Goal: Task Accomplishment & Management: Use online tool/utility

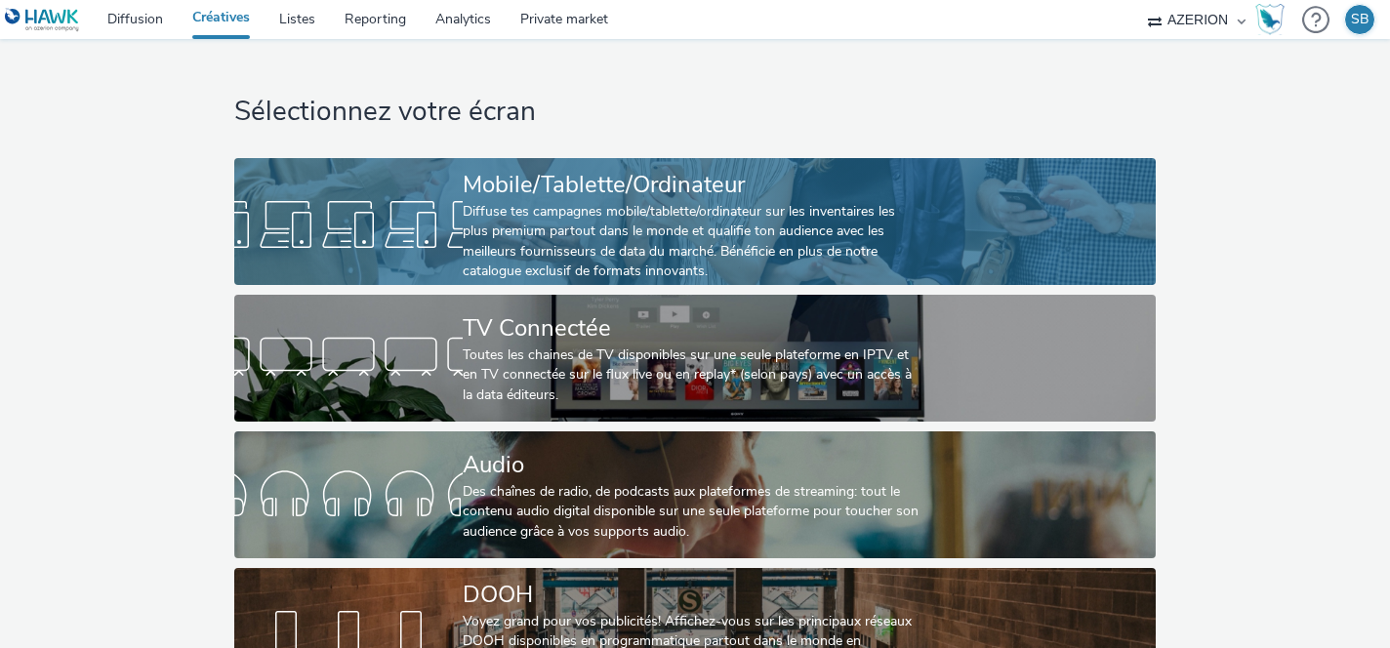
click at [491, 206] on div "Diffuse tes campagnes mobile/tablette/ordinateur sur les inventaires les plus p…" at bounding box center [691, 242] width 457 height 80
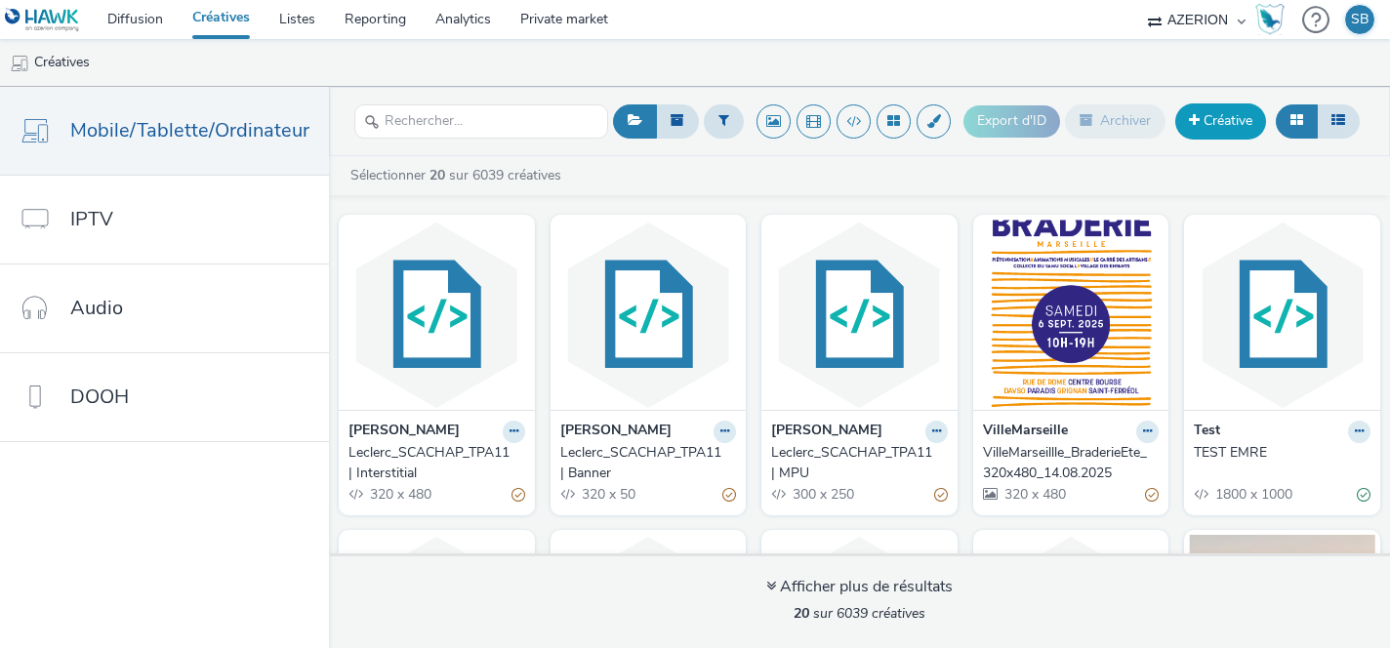
click at [1218, 128] on link "Créative" at bounding box center [1220, 120] width 91 height 35
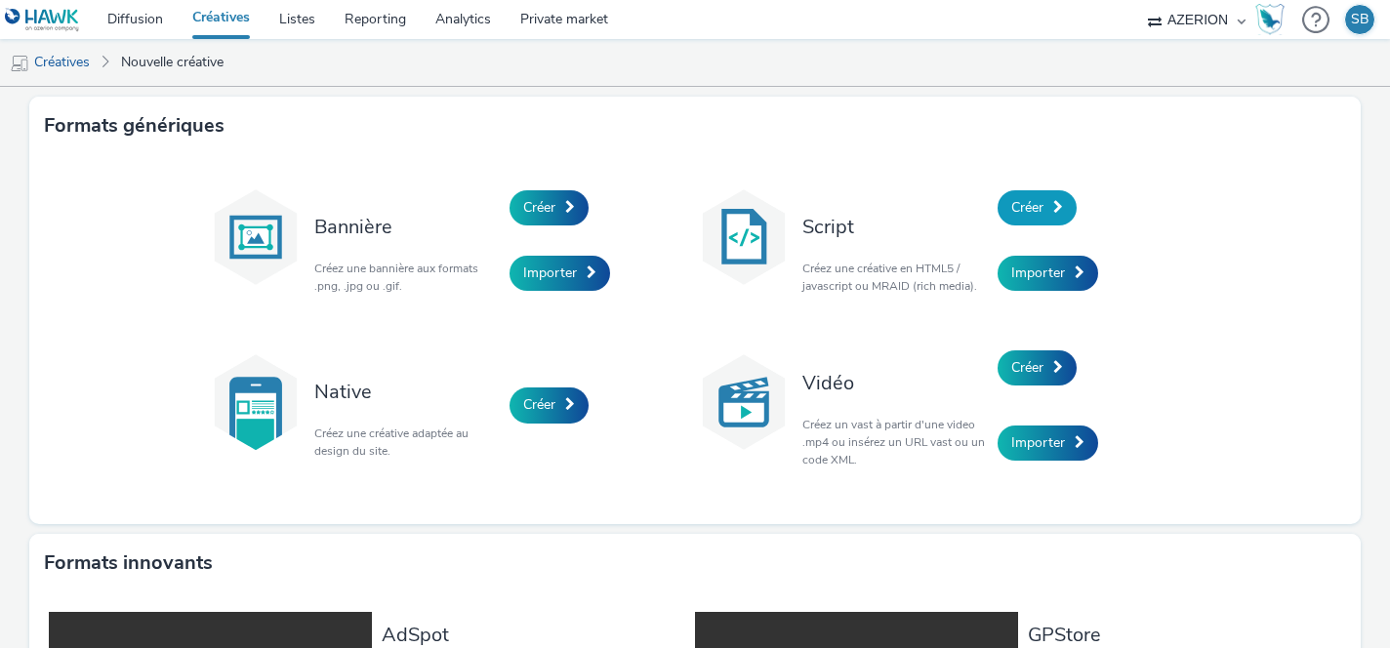
click at [1036, 210] on span "Créer" at bounding box center [1027, 207] width 32 height 19
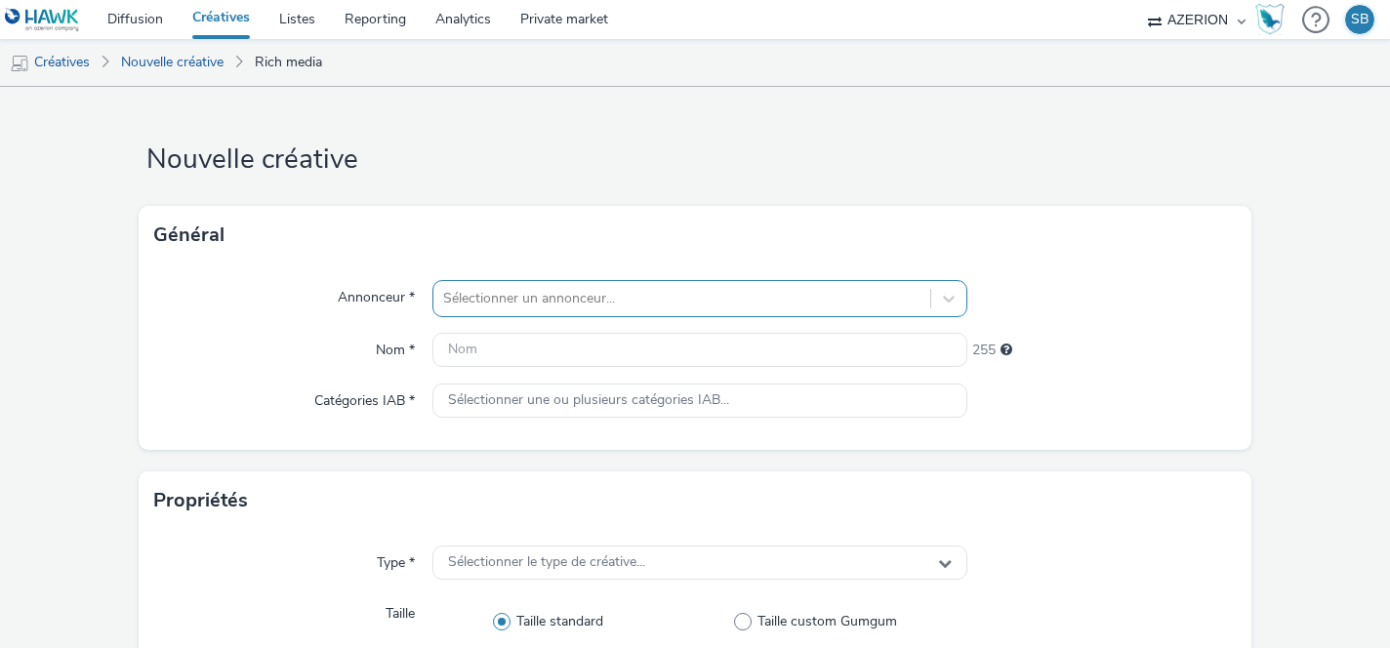
click at [802, 290] on div at bounding box center [682, 298] width 478 height 23
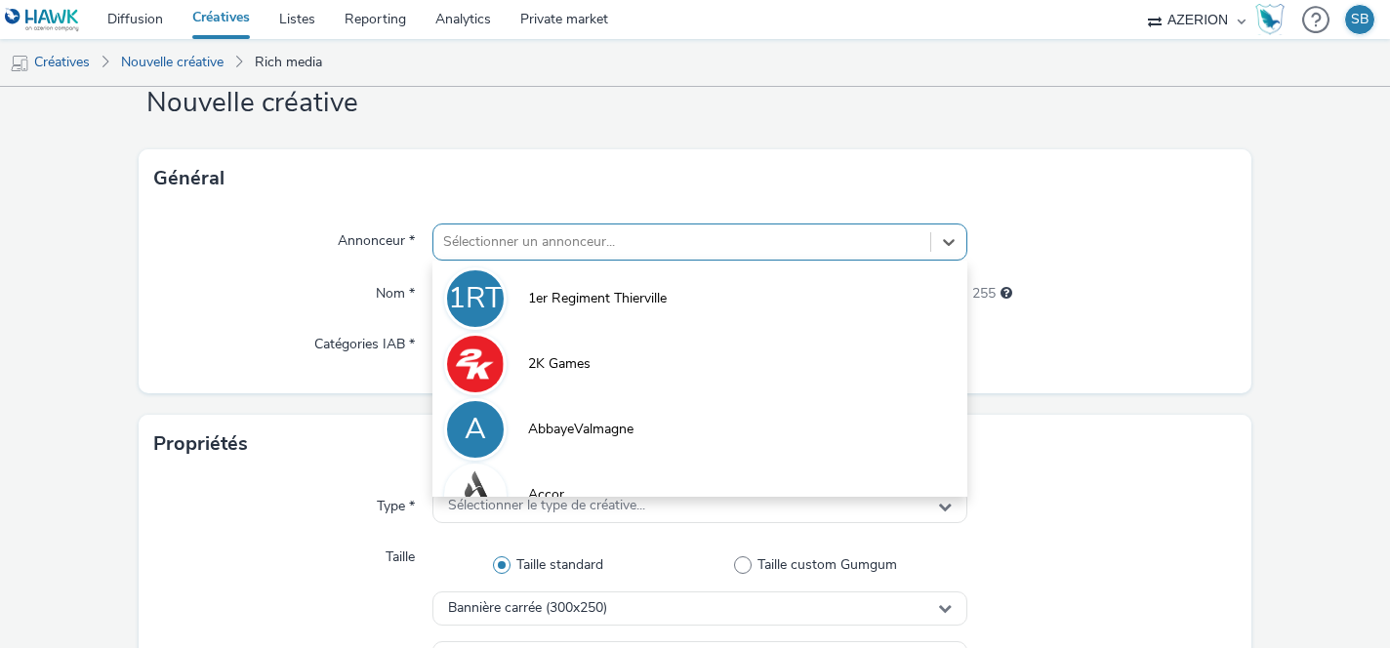
scroll to position [57, 0]
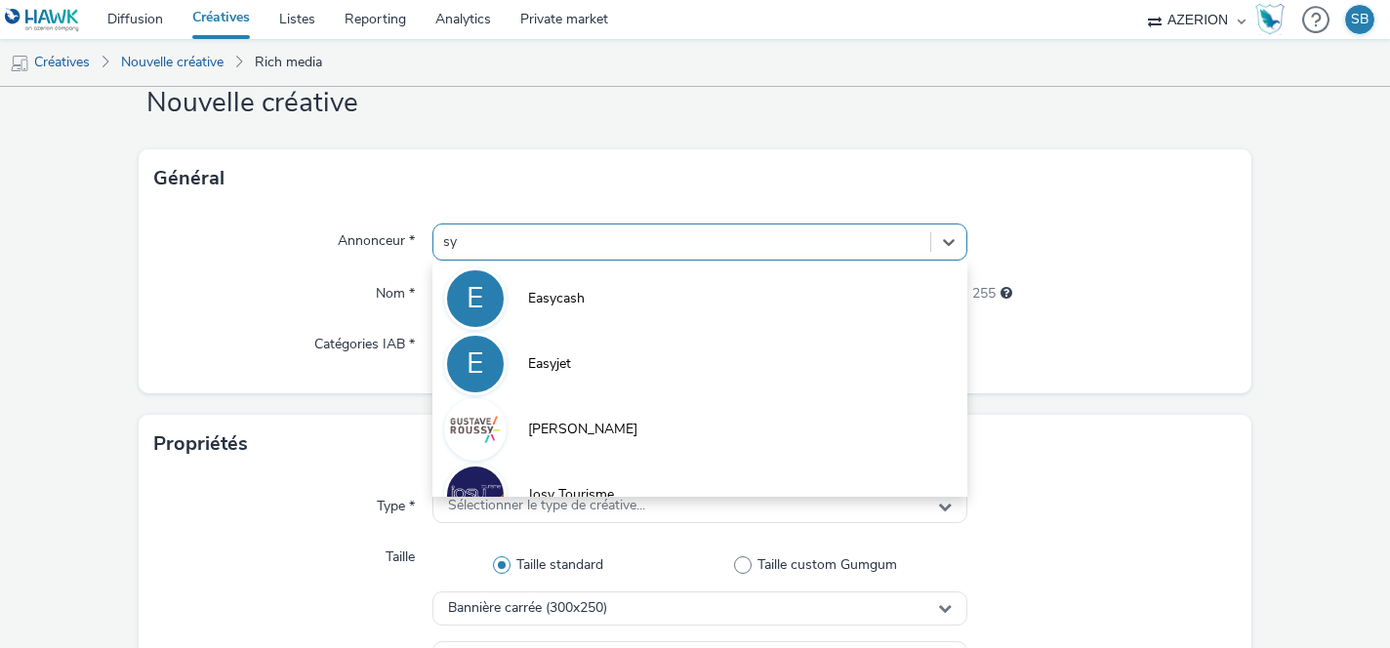
type input "s"
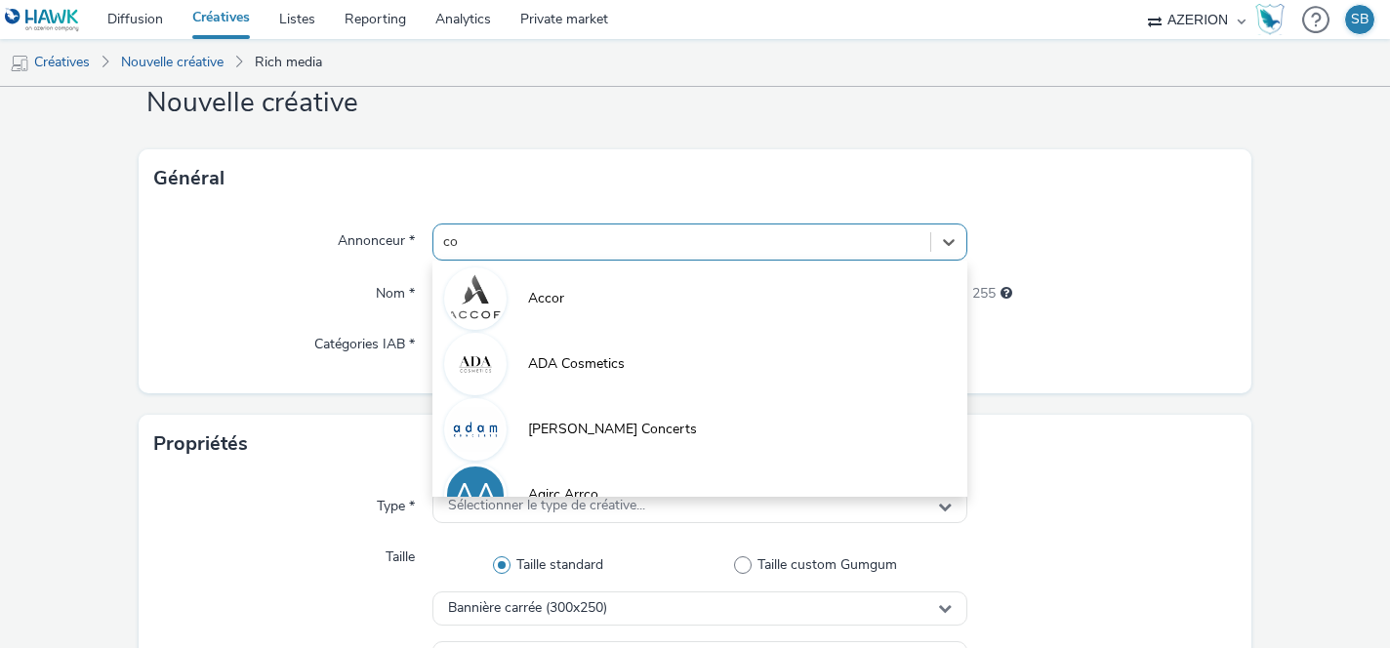
type input "coo"
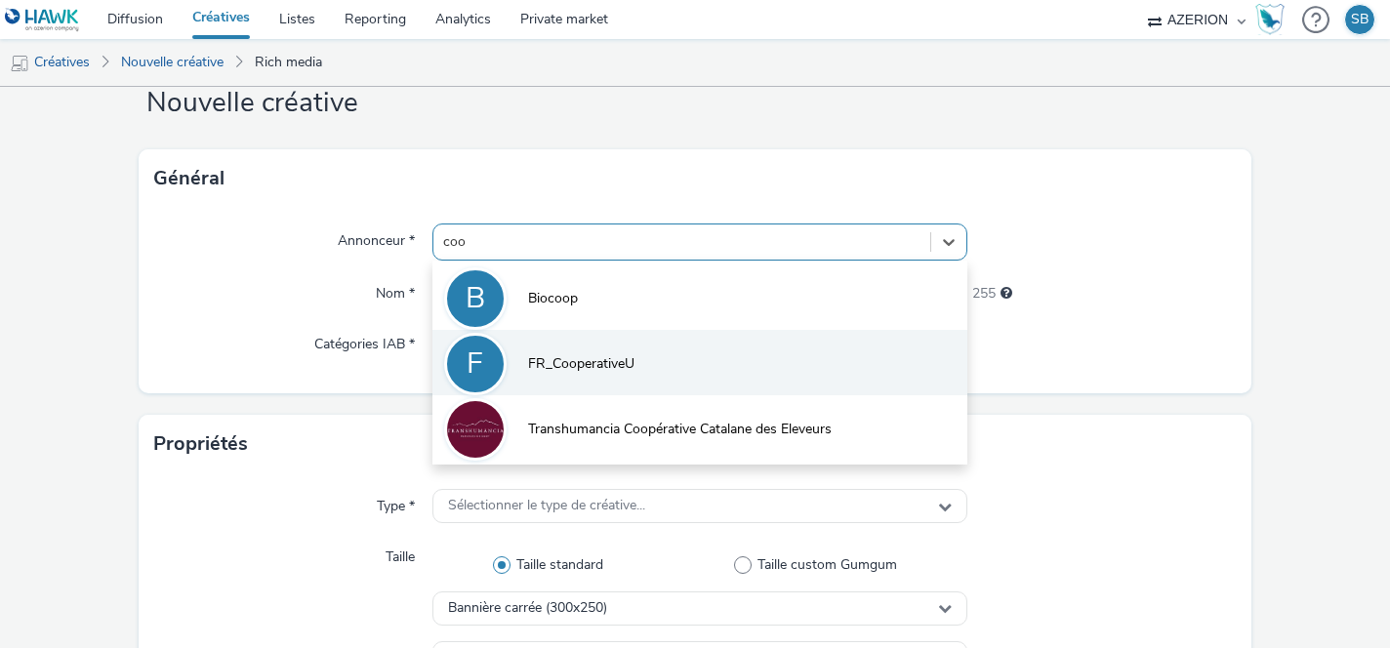
click at [755, 369] on li "F FR_CooperativeU" at bounding box center [700, 362] width 536 height 65
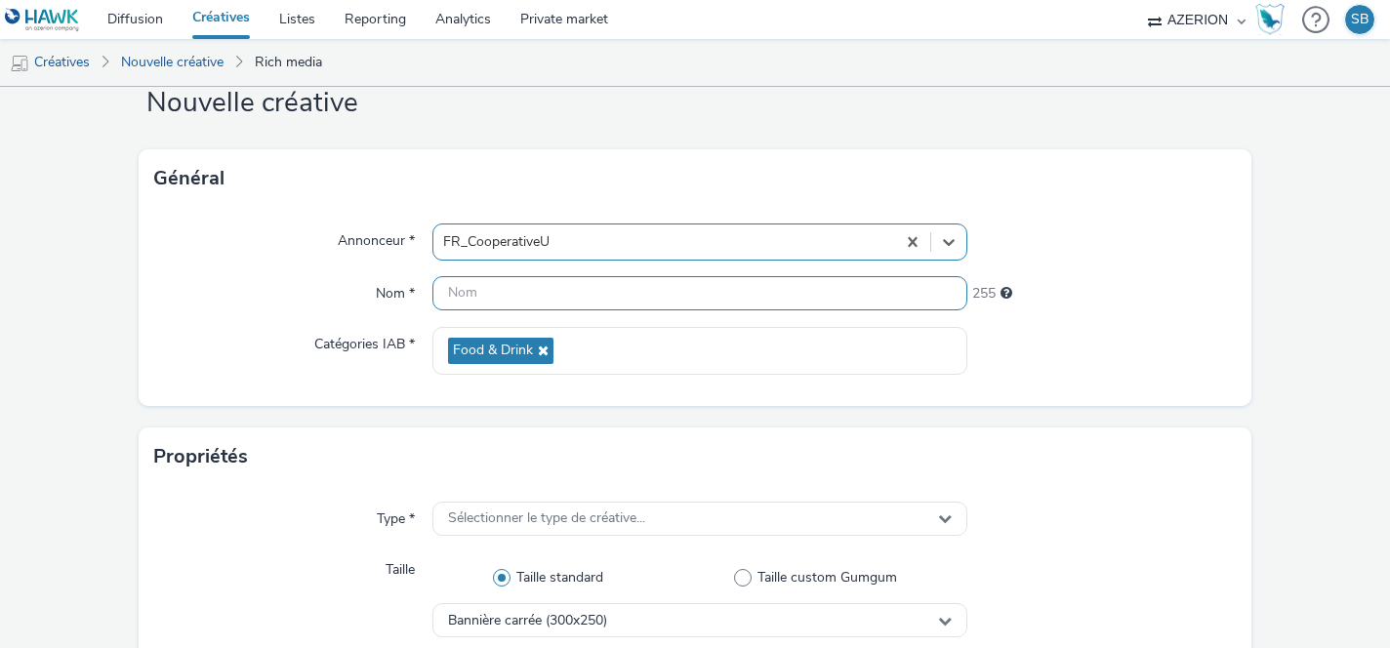
click at [522, 295] on input "text" at bounding box center [700, 293] width 536 height 34
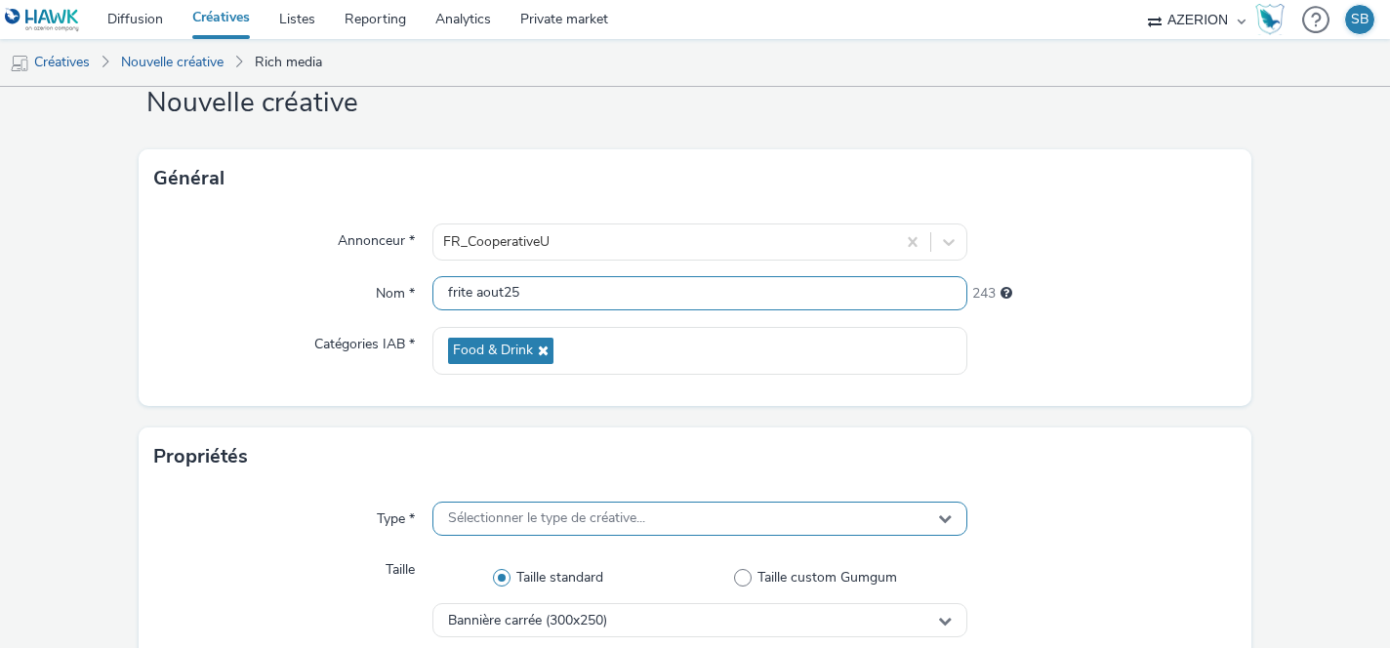
type input "frite aout25"
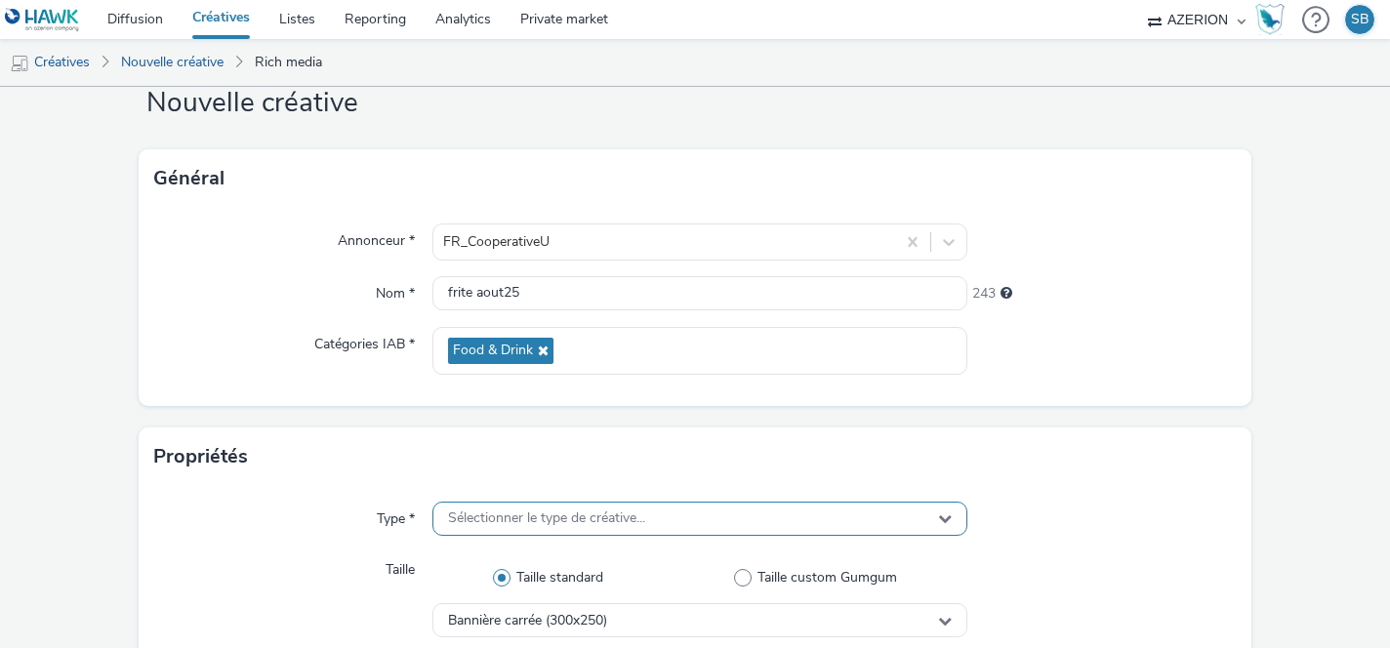
click at [636, 520] on span "Sélectionner le type de créative..." at bounding box center [546, 518] width 197 height 17
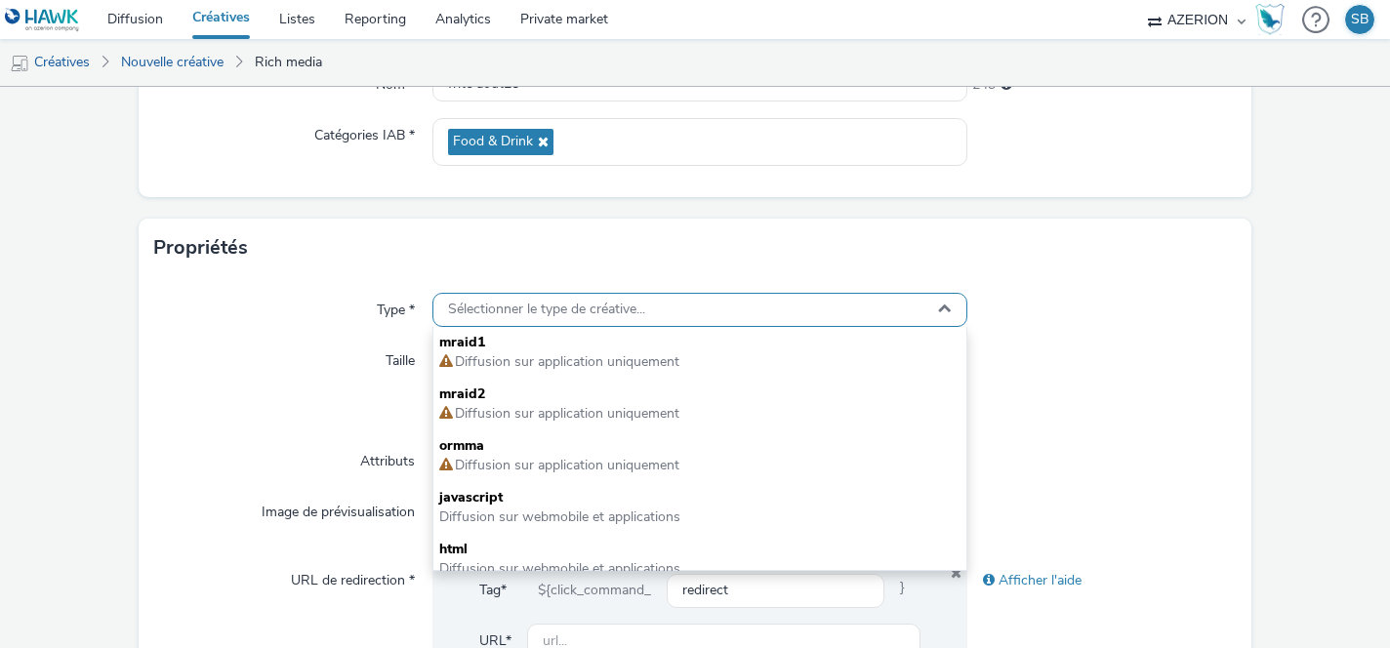
scroll to position [270, 0]
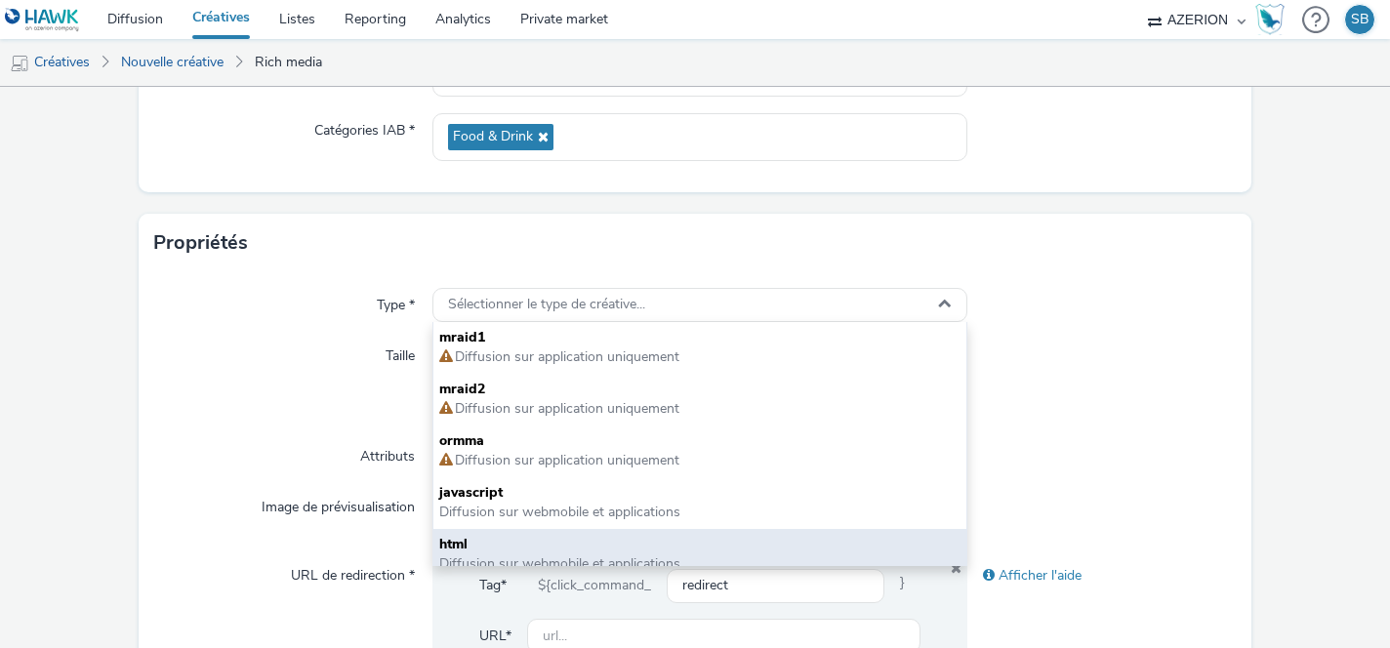
click at [598, 546] on span "html" at bounding box center [700, 545] width 522 height 20
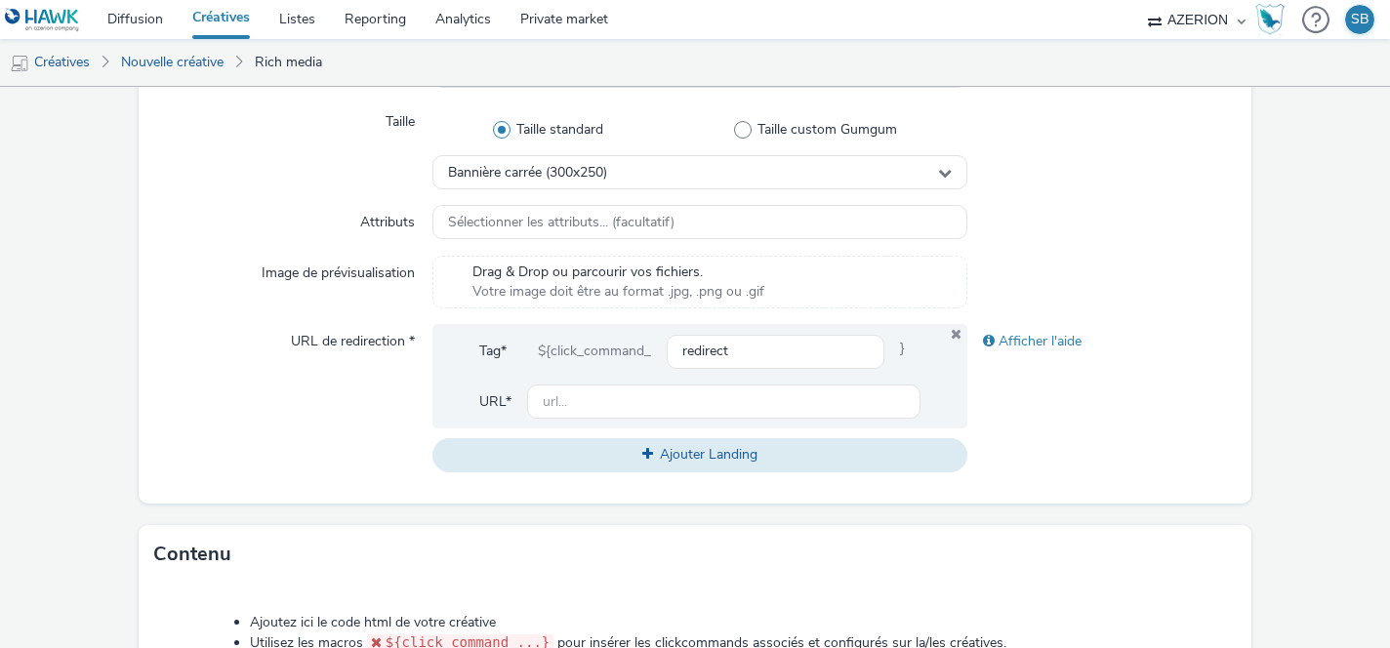
scroll to position [508, 0]
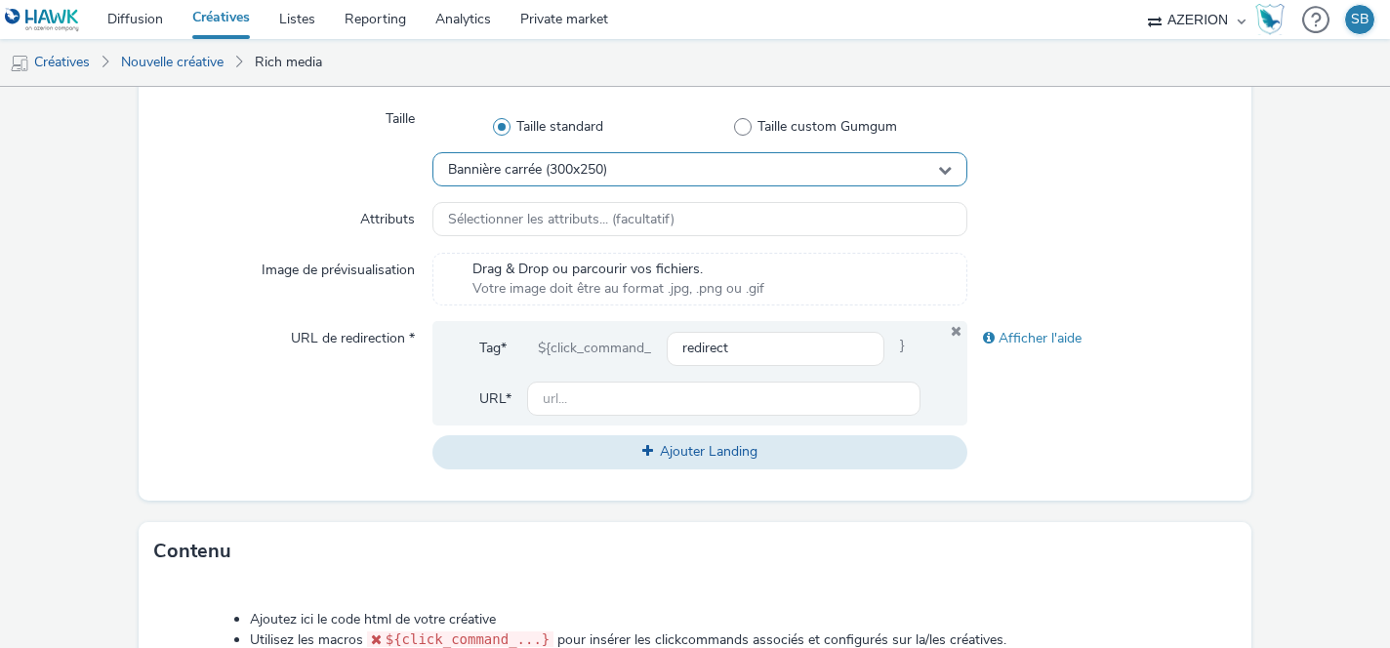
click at [707, 173] on div "Bannière carrée (300x250)" at bounding box center [700, 169] width 536 height 34
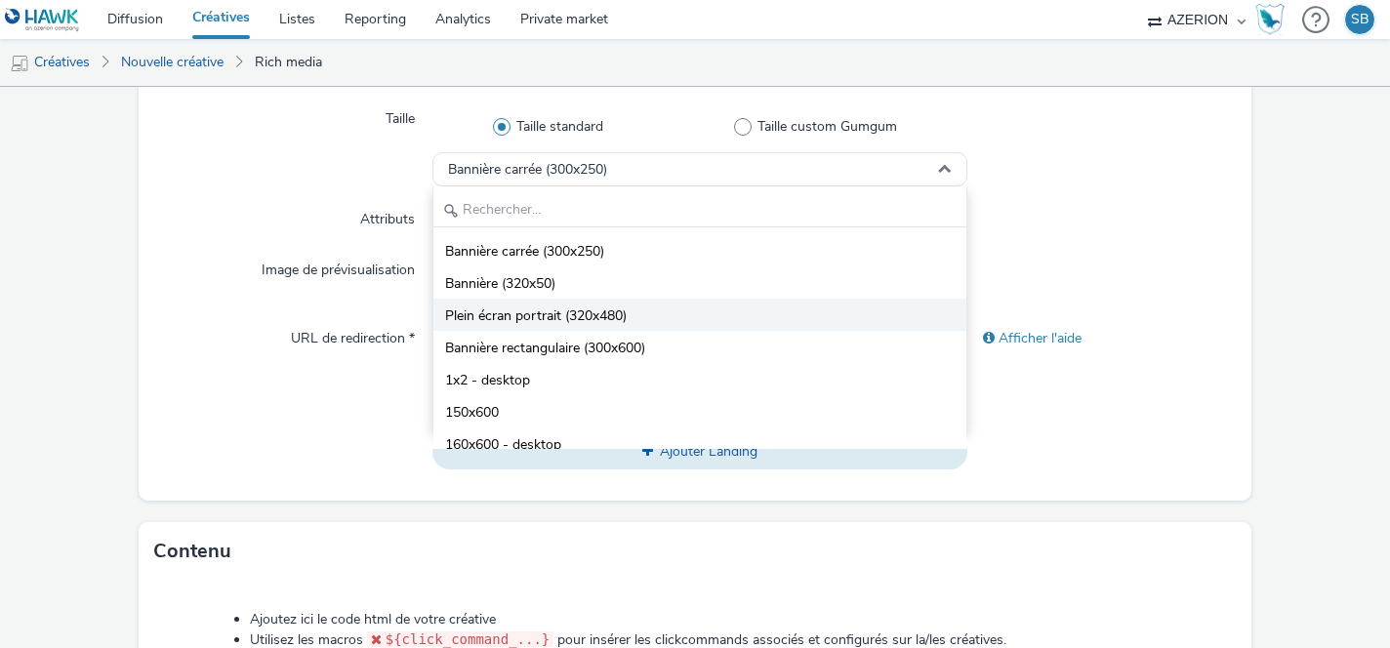
click at [678, 318] on li "Plein écran portrait (320x480)" at bounding box center [700, 315] width 534 height 32
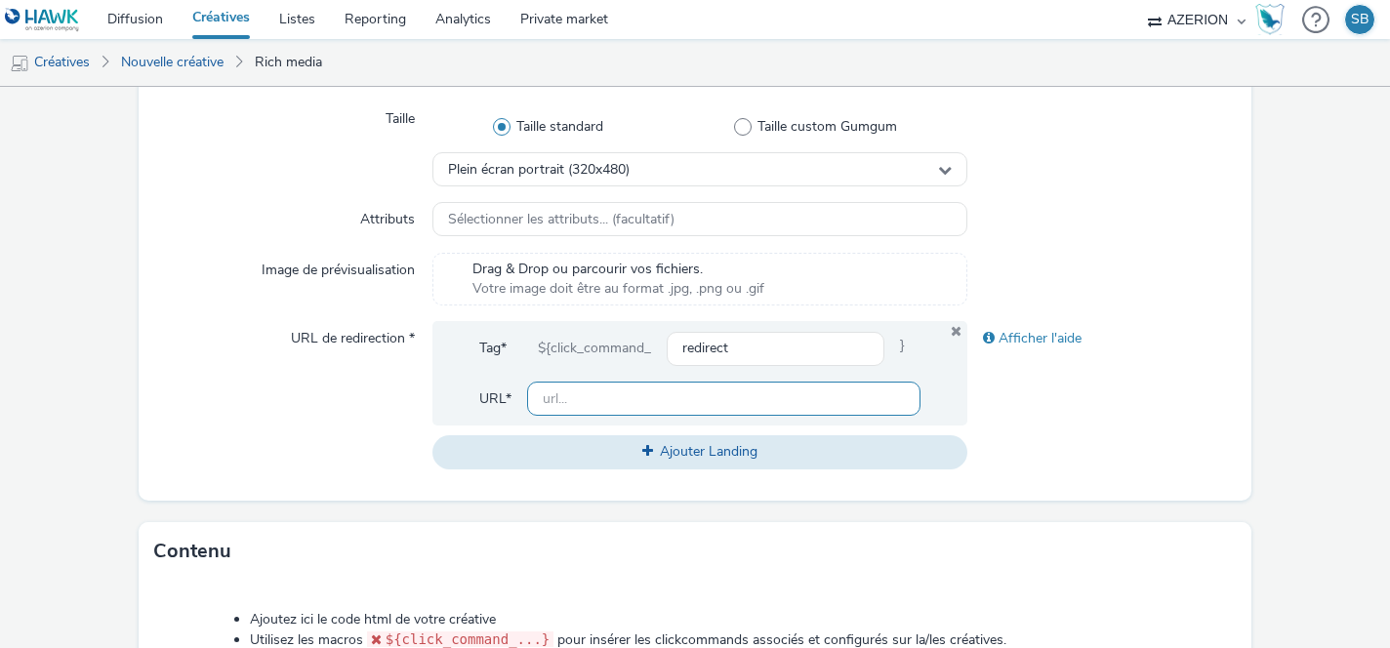
click at [594, 408] on input "text" at bounding box center [724, 399] width 394 height 34
paste input "https://ad.doubleclick.net/ddm/trackclk/N1237753.3898982AZERION/B33828922.42700…"
type input "https://ad.doubleclick.net/ddm/trackclk/N1237753.3898982AZERION/B33828922.42700…"
click at [317, 404] on div "URL de redirection *" at bounding box center [292, 394] width 277 height 147
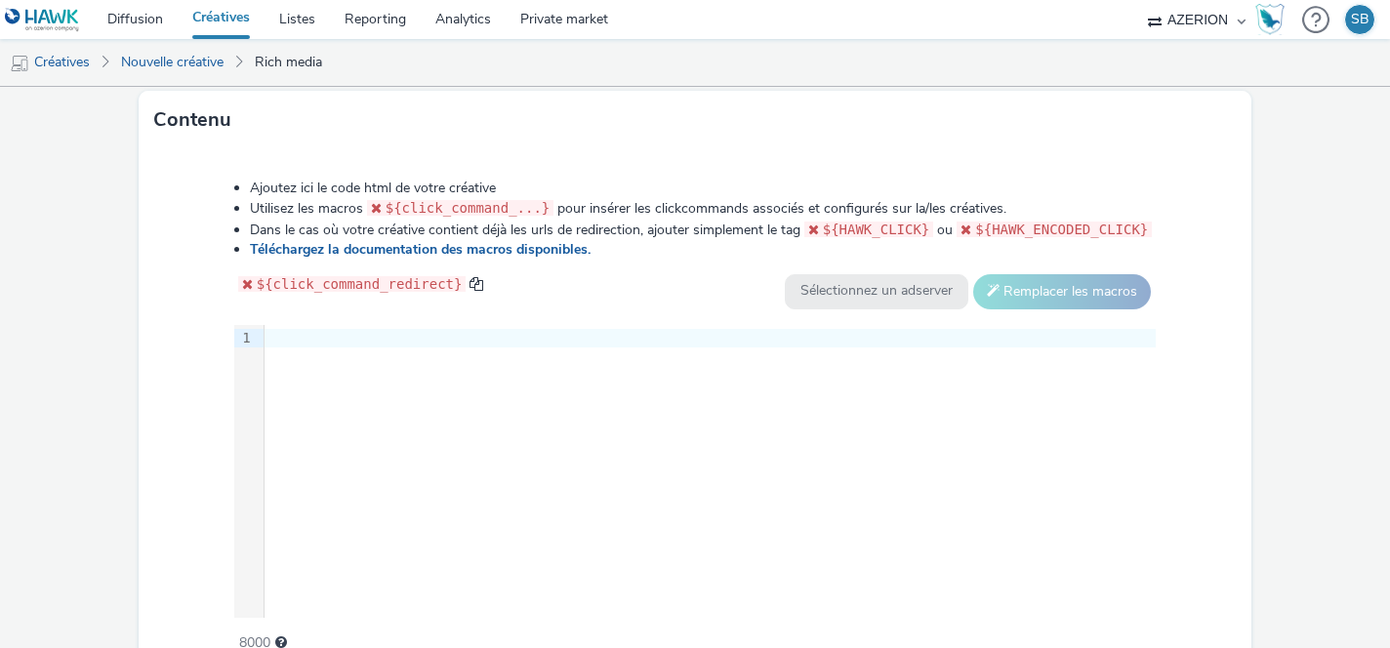
scroll to position [958, 0]
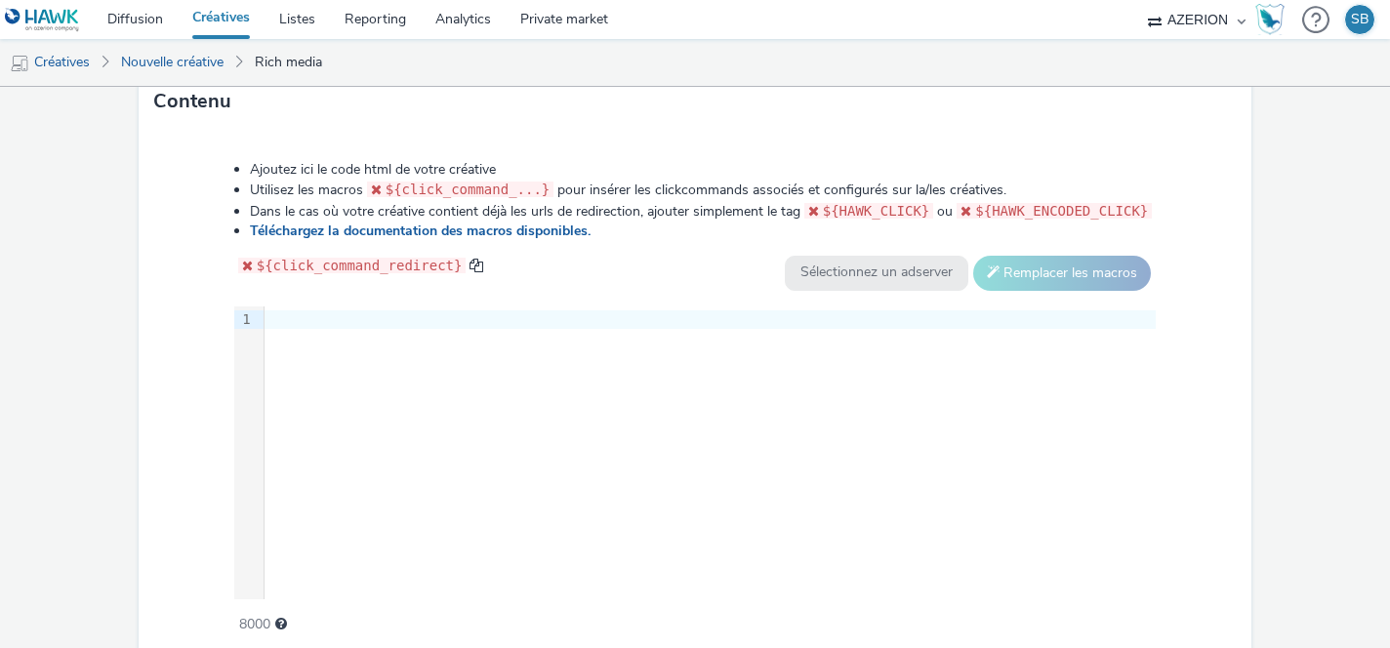
click at [550, 433] on div "9 1 ›" at bounding box center [695, 452] width 922 height 293
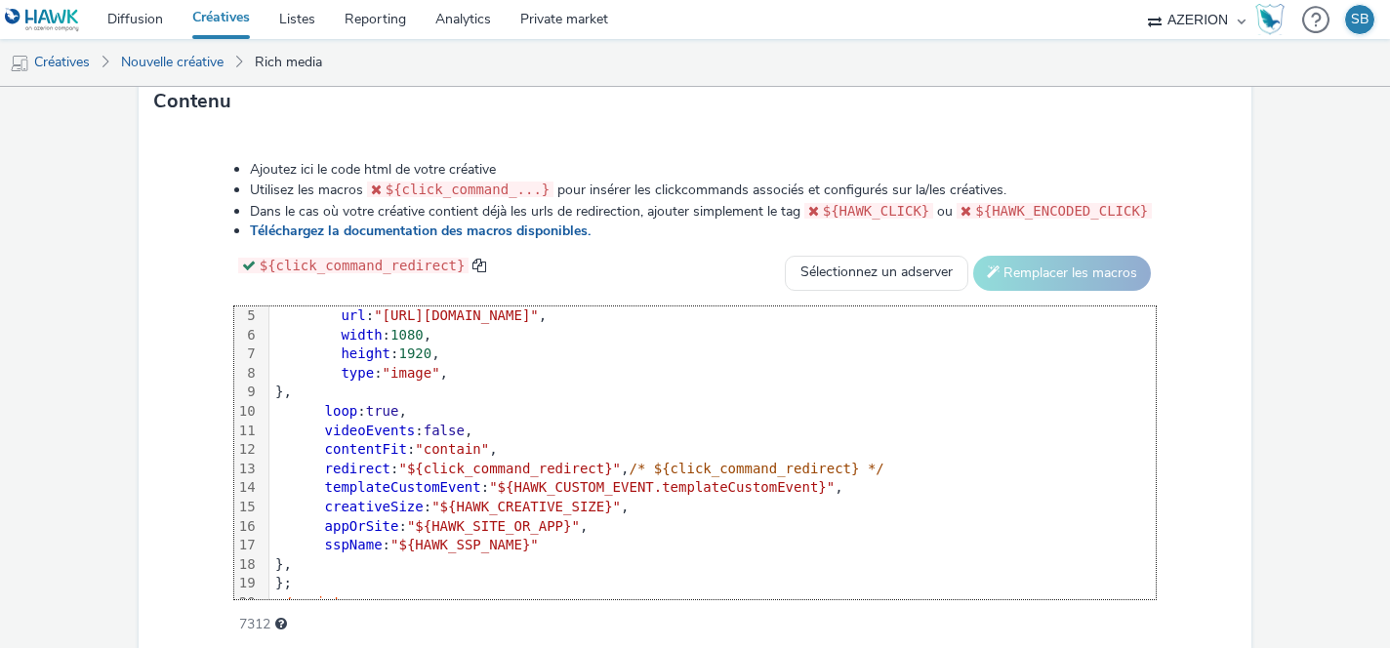
scroll to position [0, 0]
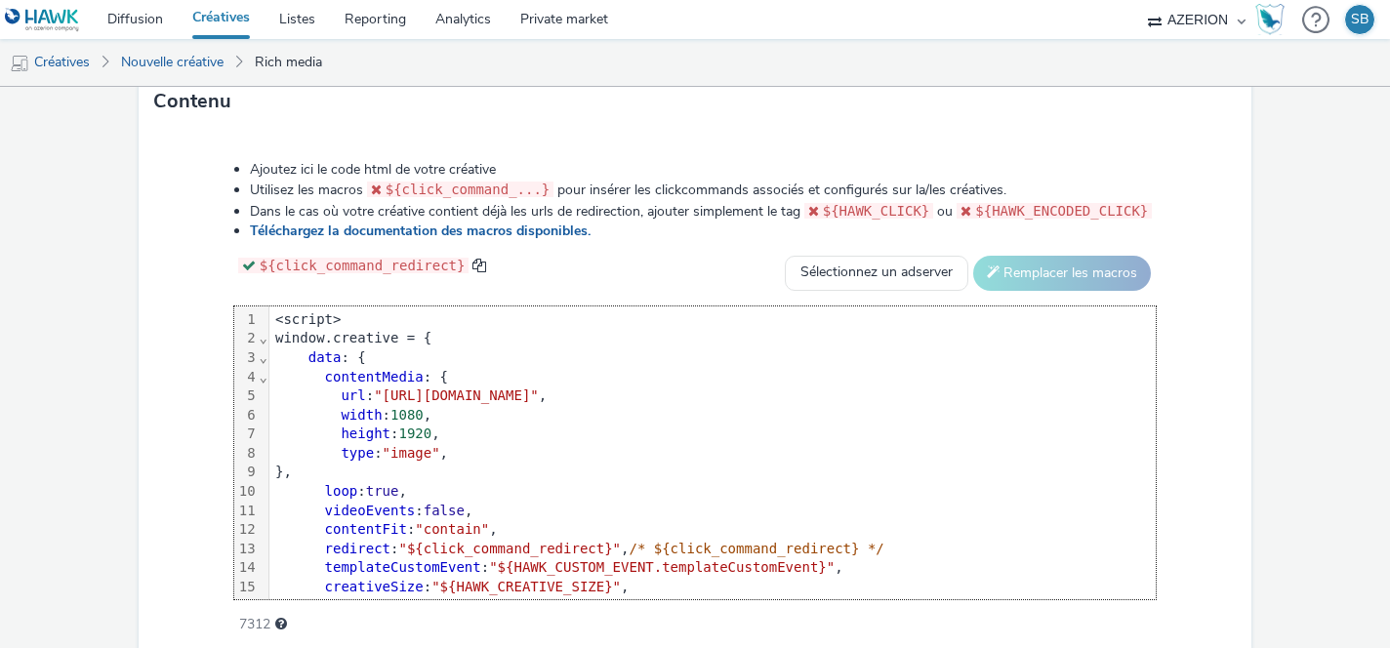
click at [276, 319] on div "<script>" at bounding box center [712, 320] width 886 height 20
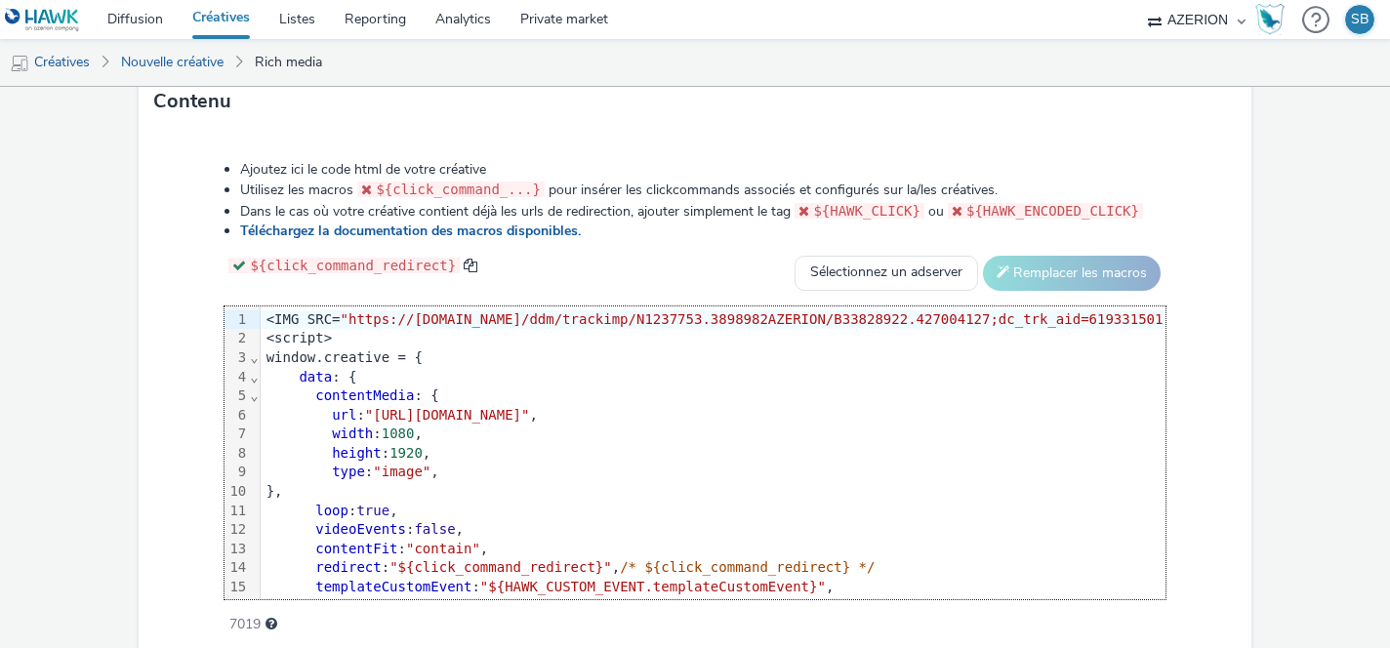
scroll to position [154, 0]
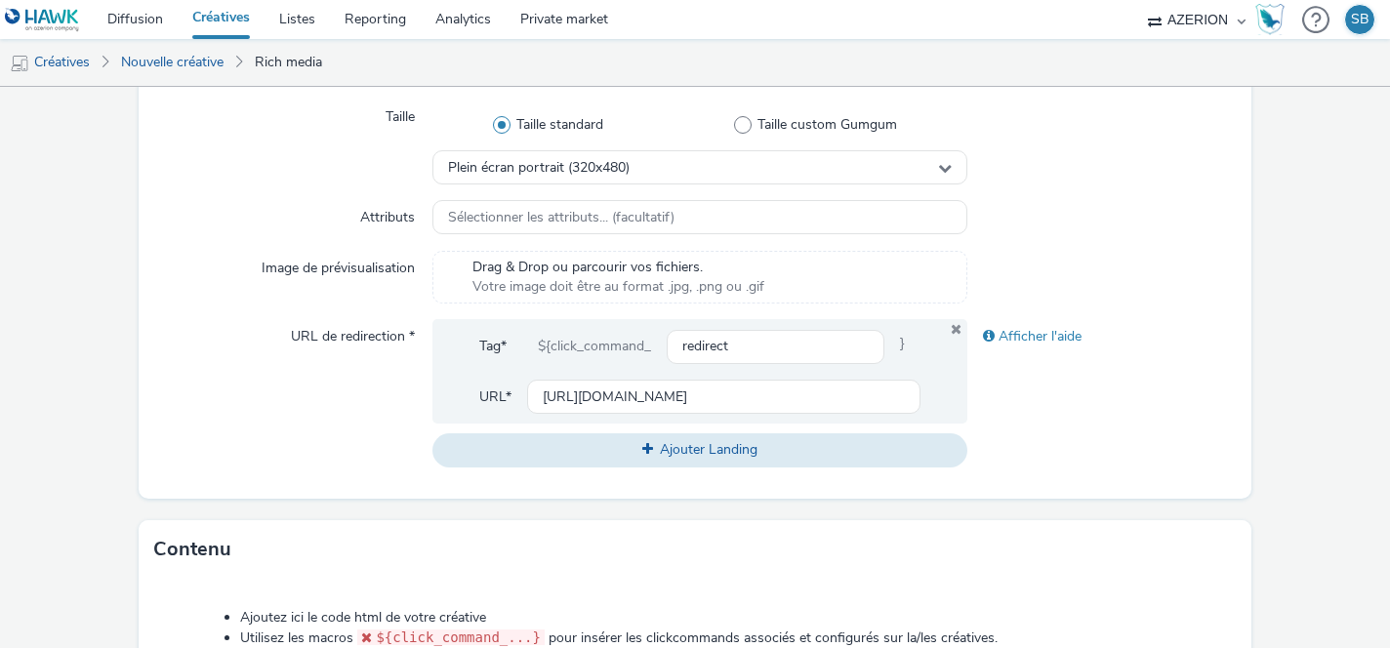
scroll to position [1038, 0]
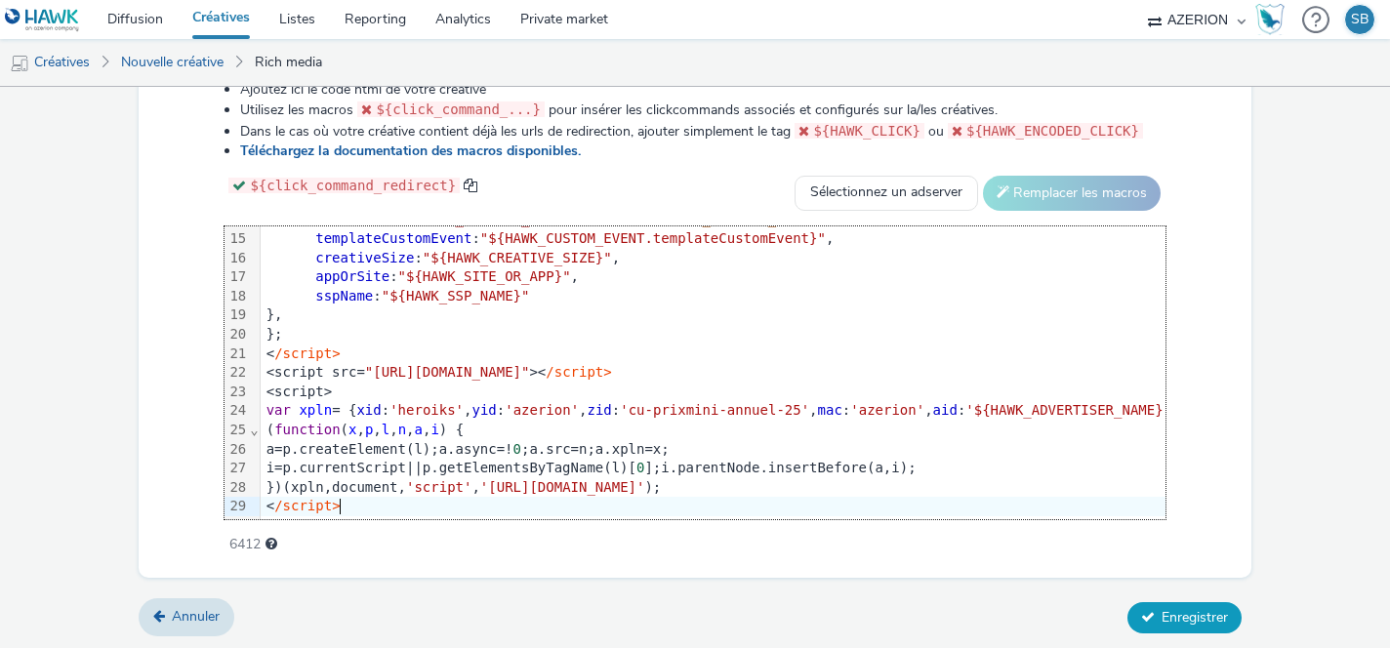
click at [1207, 620] on span "Enregistrer" at bounding box center [1195, 617] width 66 height 19
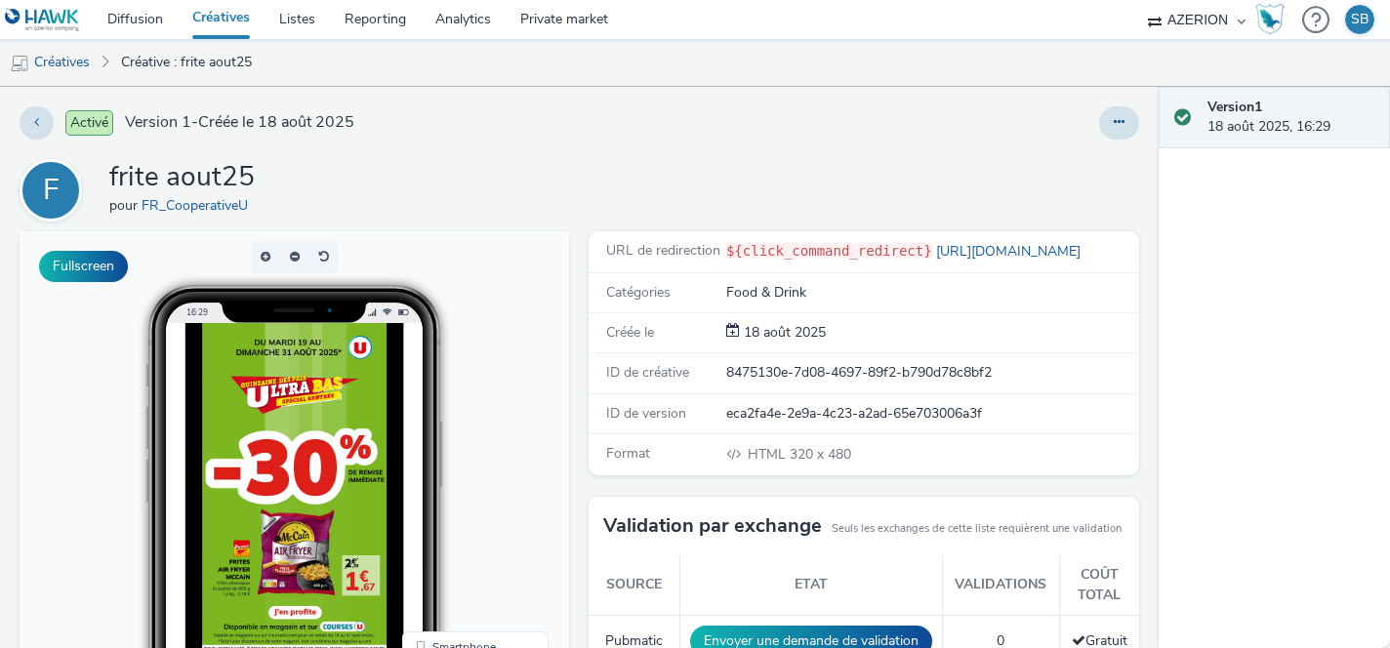
click at [223, 22] on link "Créatives" at bounding box center [221, 19] width 87 height 39
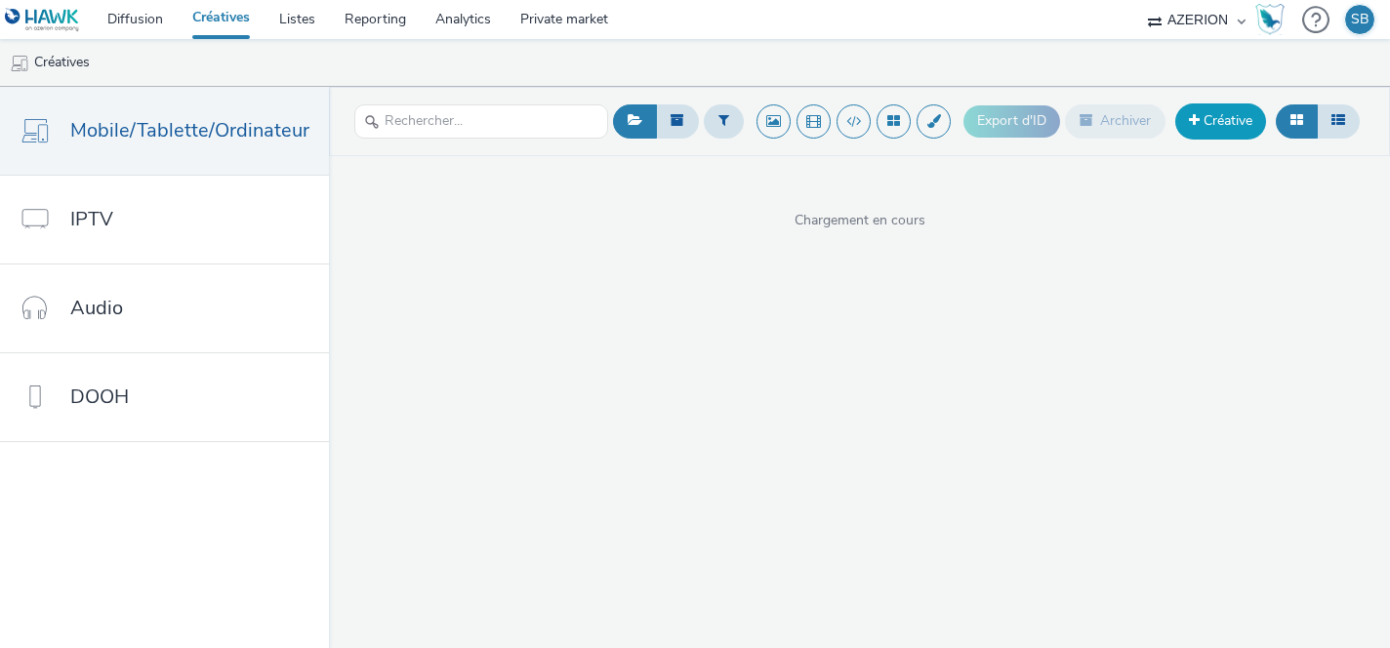
click at [1215, 115] on link "Créative" at bounding box center [1220, 120] width 91 height 35
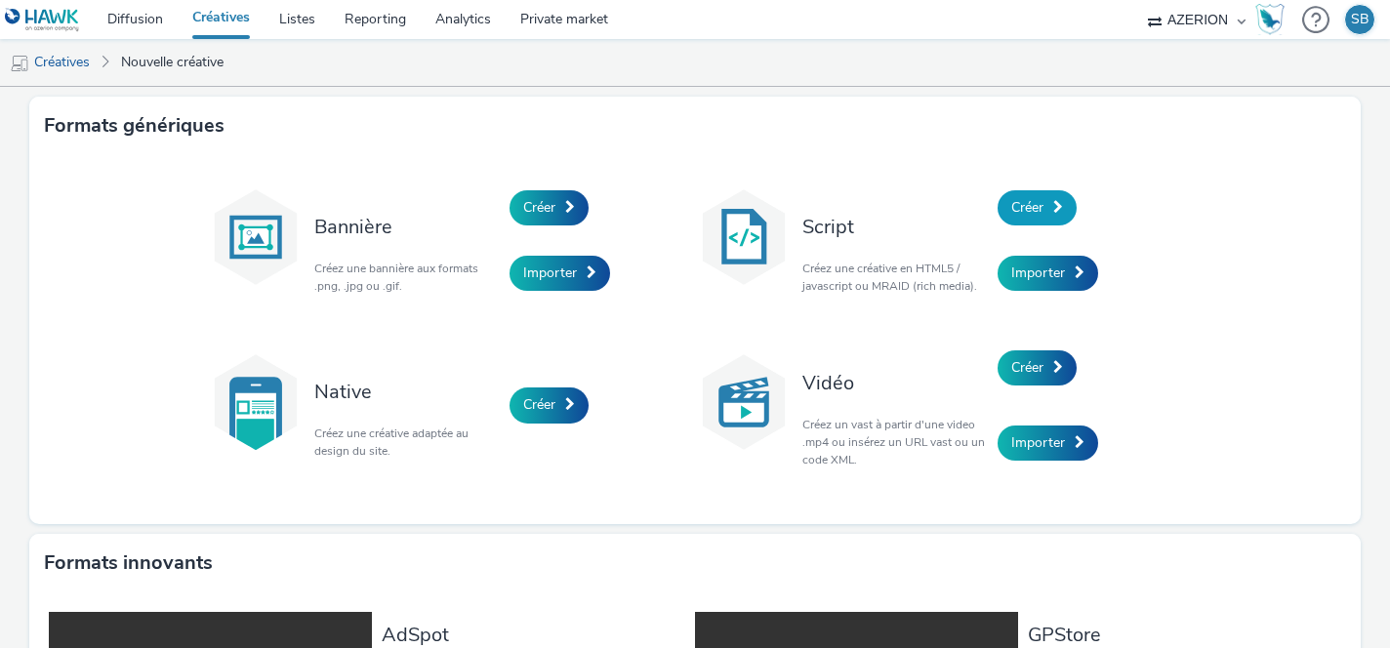
click at [1042, 213] on span "Créer" at bounding box center [1027, 207] width 32 height 19
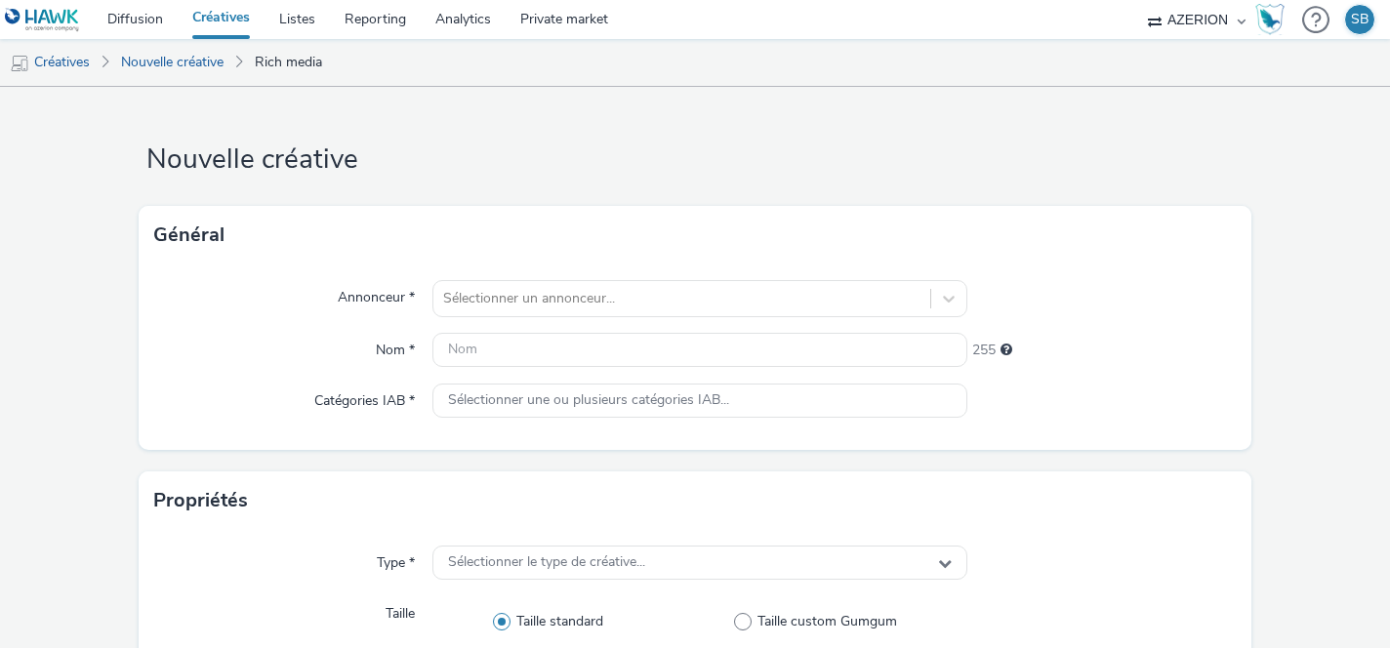
click at [714, 317] on div "Annonceur * Sélectionner un annonceur... Nom * 255 Catégories IAB * Sélectionne…" at bounding box center [695, 357] width 1112 height 185
click at [656, 295] on div at bounding box center [682, 298] width 478 height 23
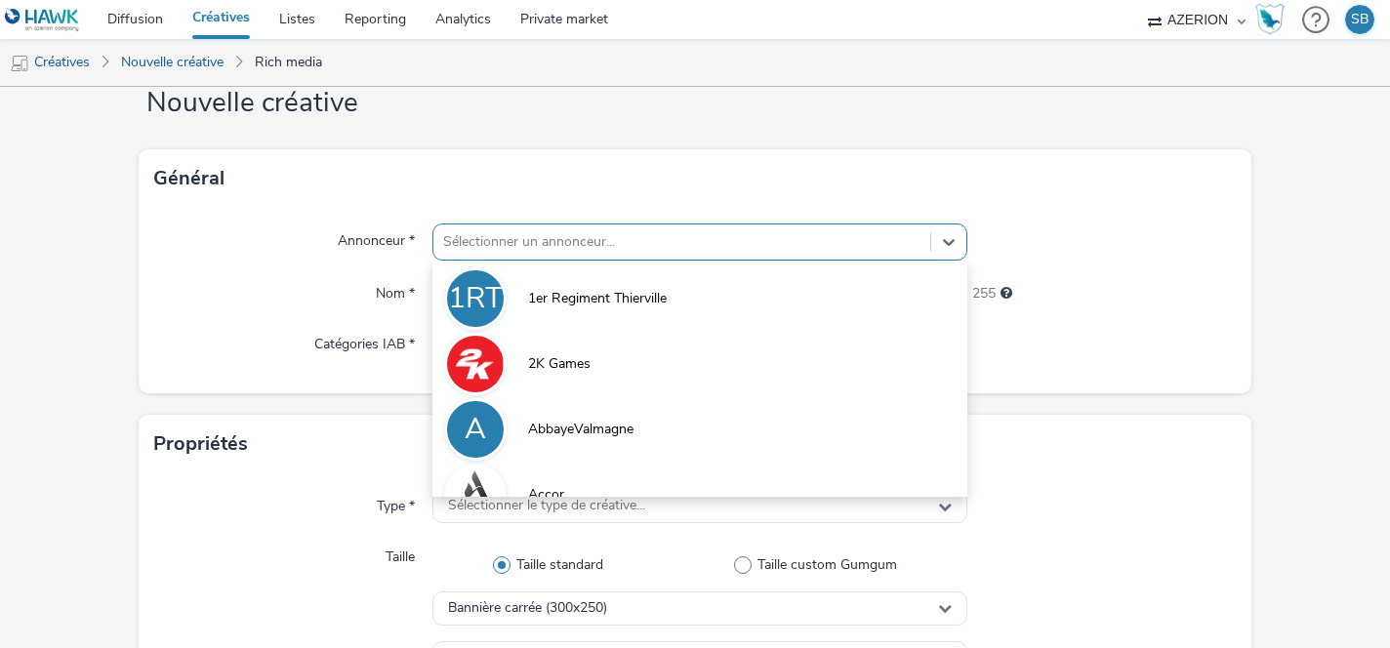
scroll to position [57, 0]
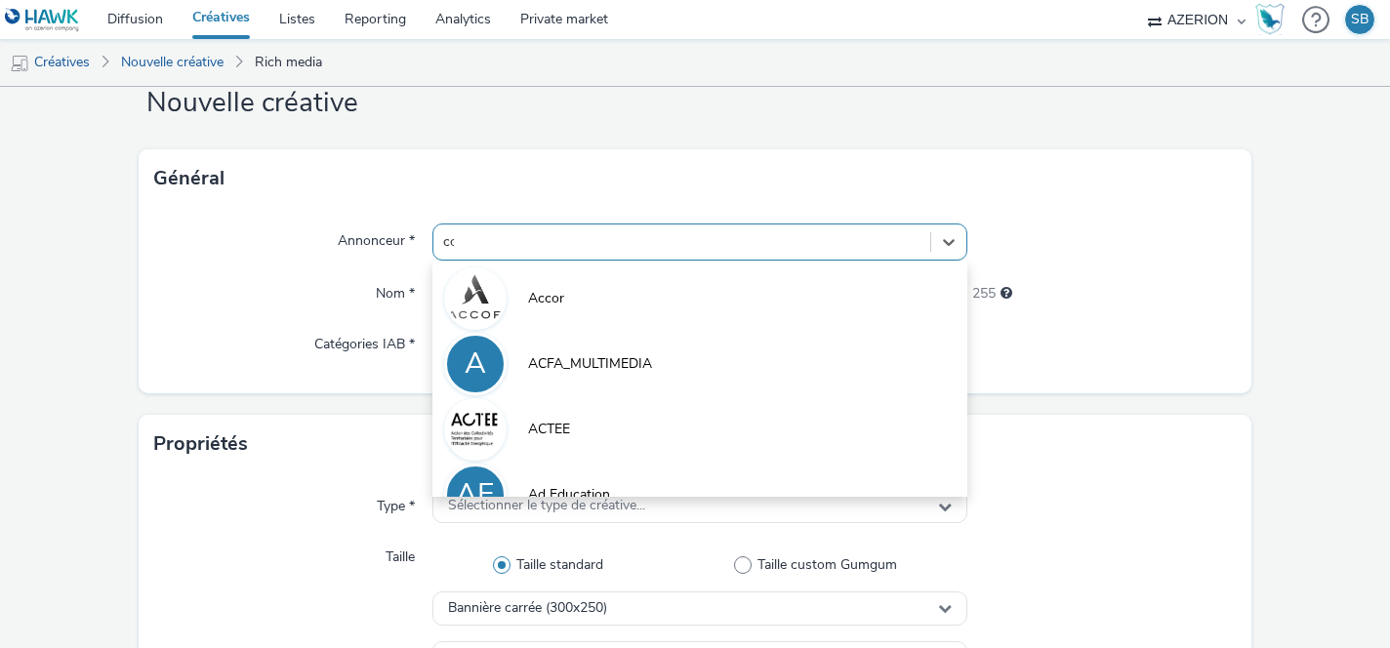
type input "coo"
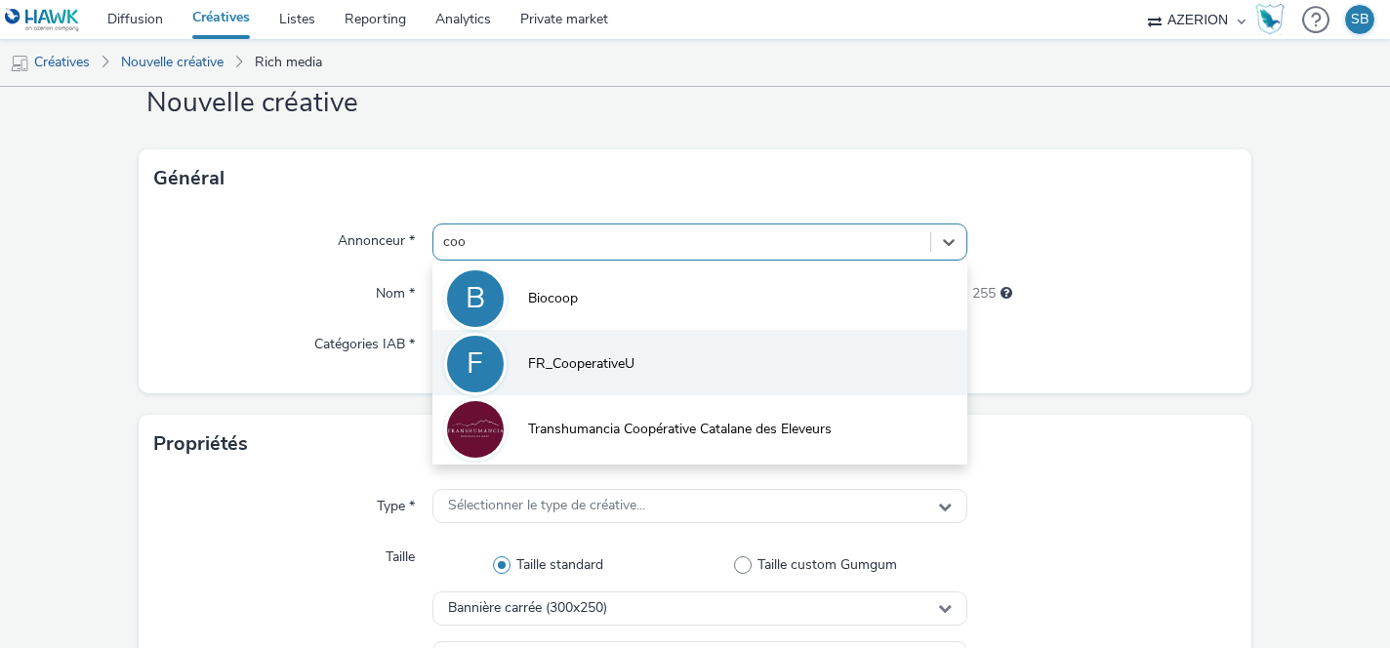
click at [642, 377] on li "F FR_CooperativeU" at bounding box center [700, 362] width 536 height 65
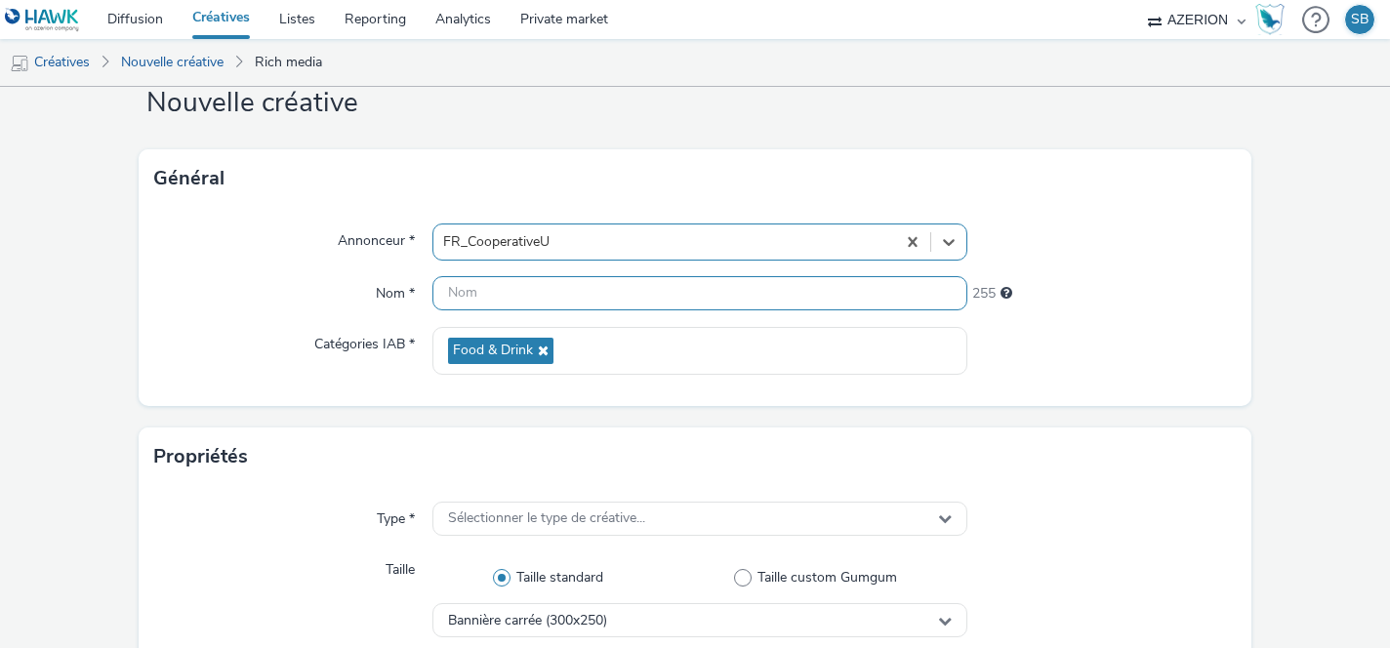
click at [544, 289] on input "text" at bounding box center [700, 293] width 536 height 34
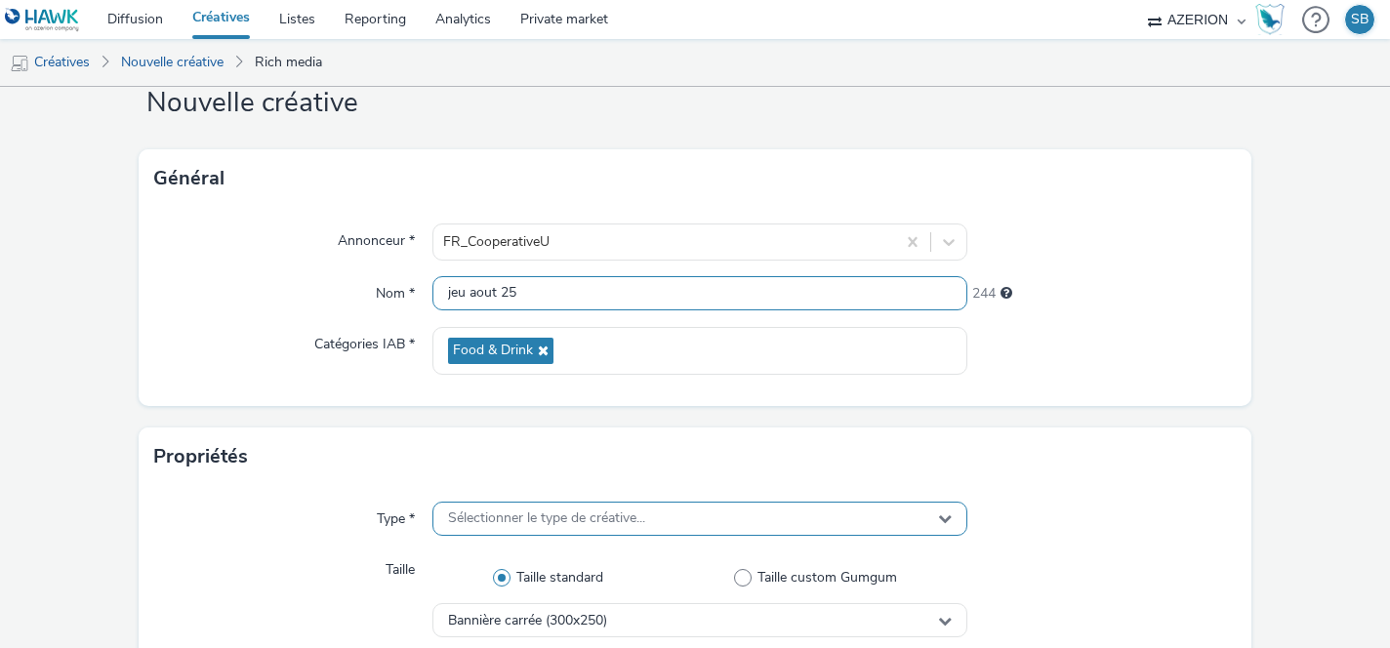
type input "jeu aout 25"
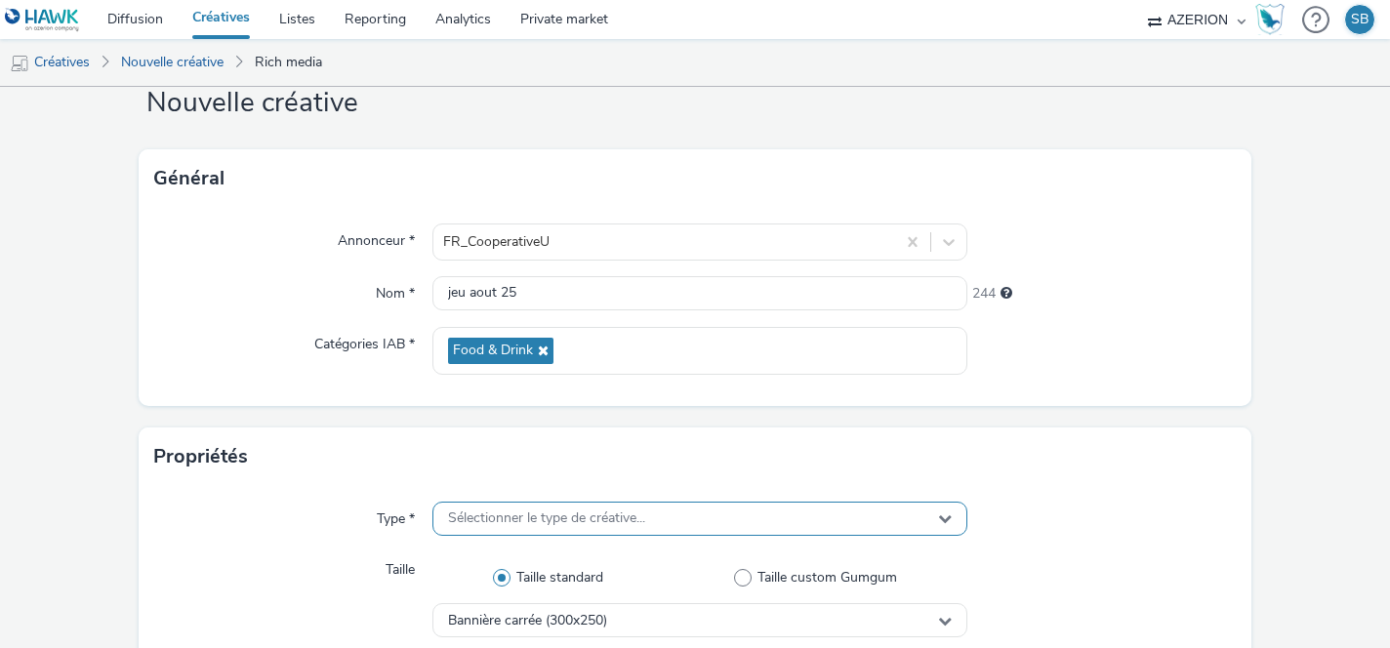
click at [548, 523] on span "Sélectionner le type de créative..." at bounding box center [546, 518] width 197 height 17
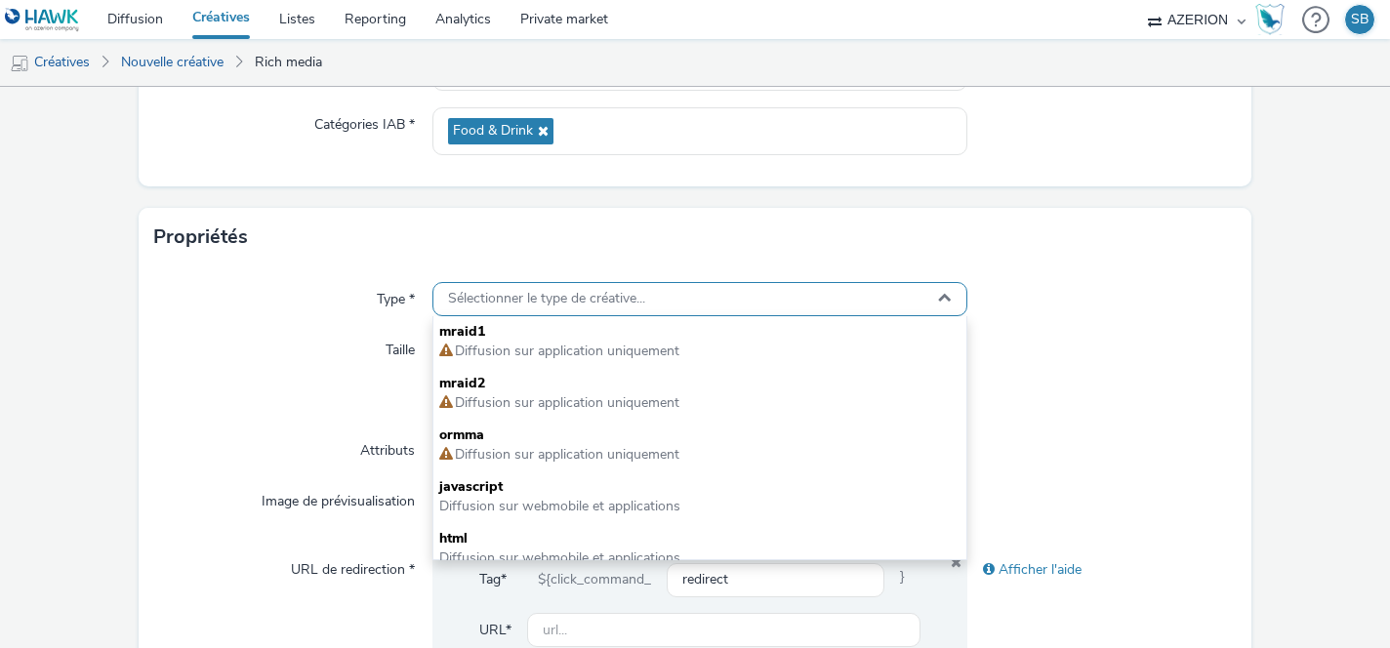
scroll to position [284, 0]
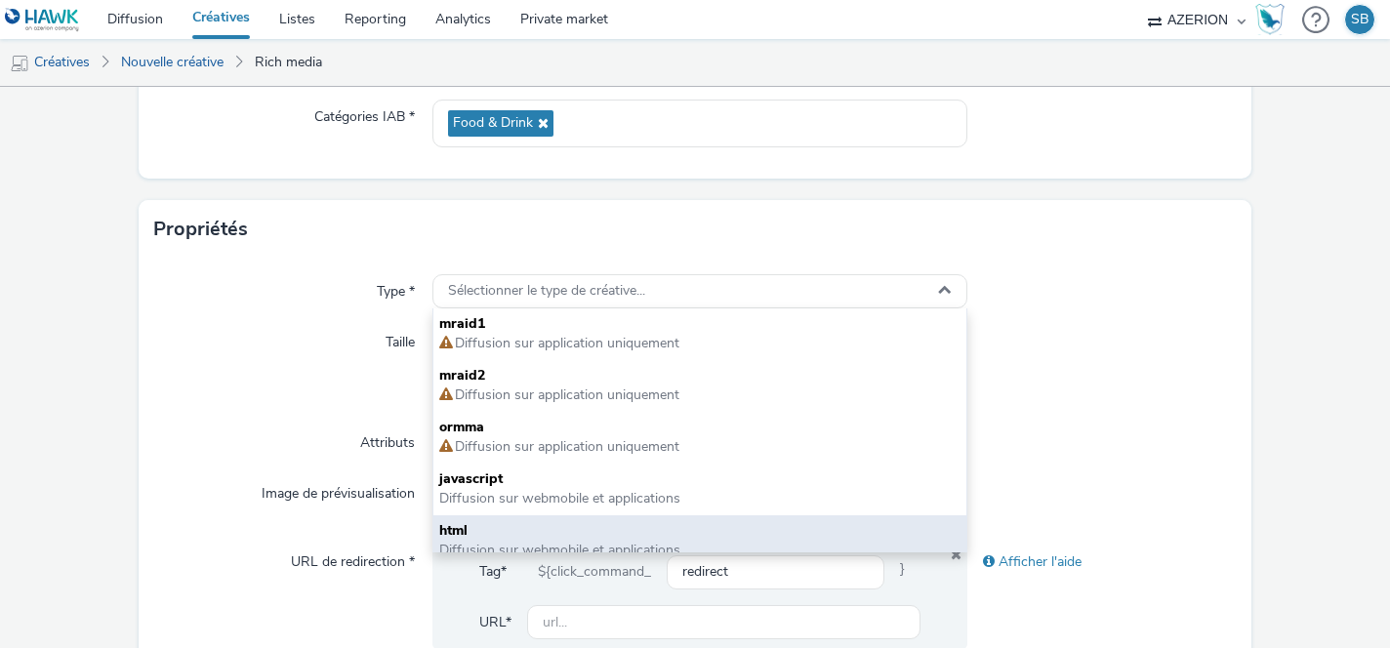
click at [563, 523] on span "html" at bounding box center [700, 531] width 522 height 20
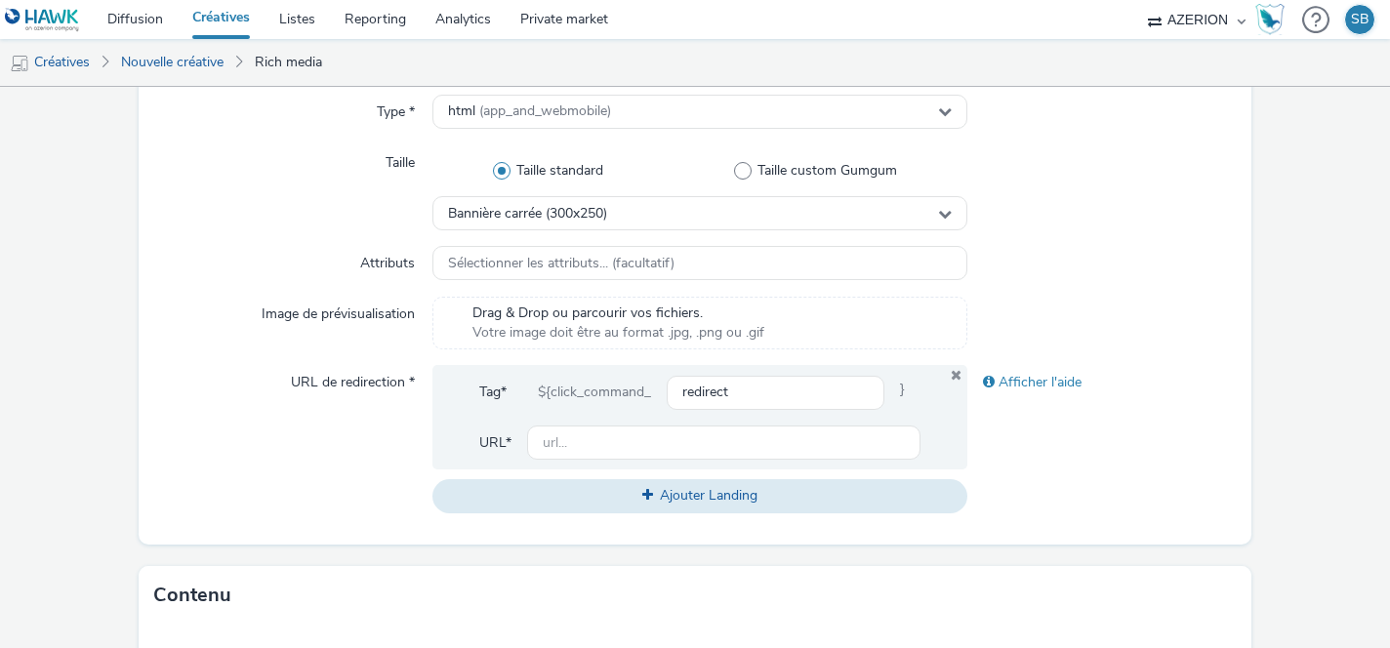
scroll to position [468, 0]
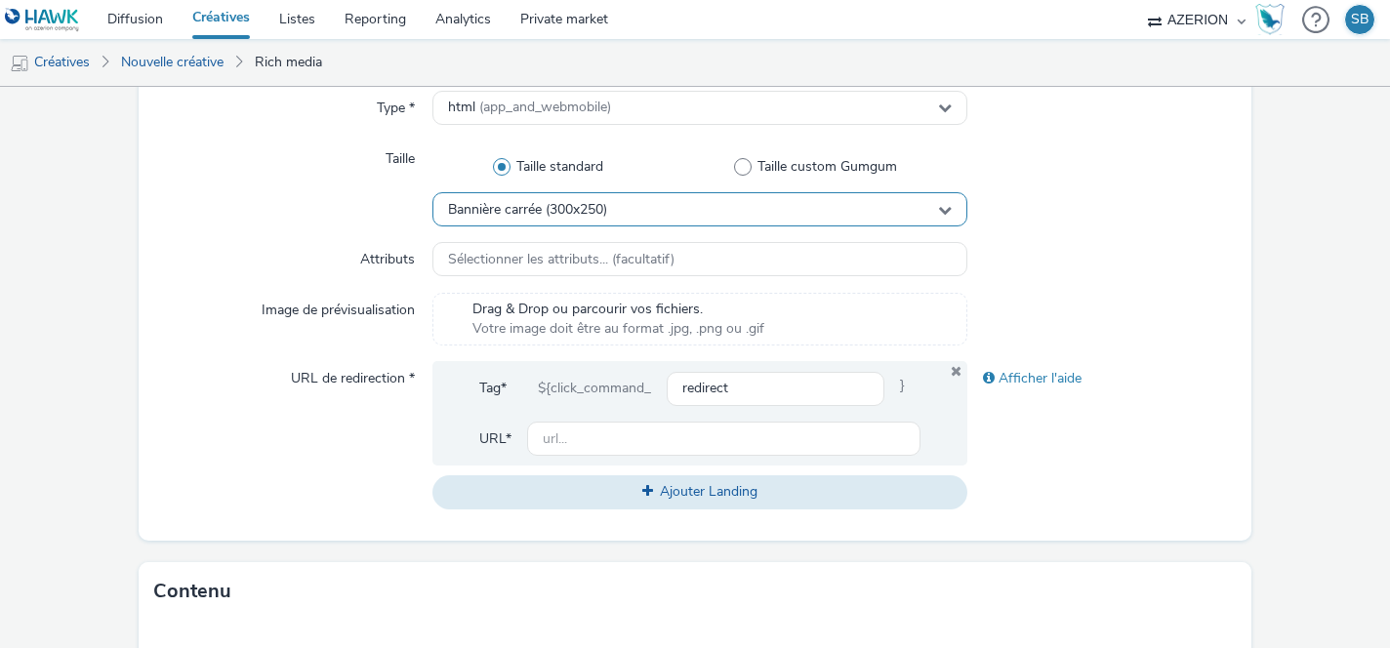
click at [671, 211] on div "Bannière carrée (300x250)" at bounding box center [700, 209] width 536 height 34
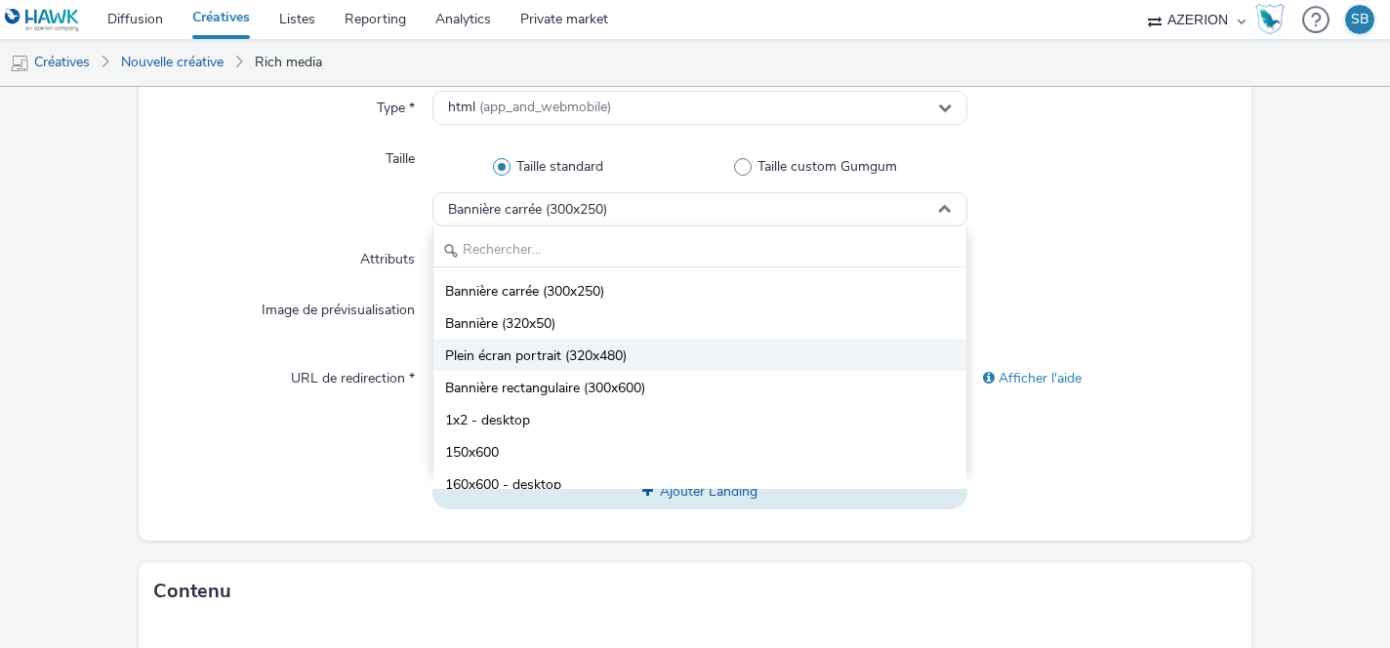
click at [664, 352] on li "Plein écran portrait (320x480)" at bounding box center [700, 355] width 534 height 32
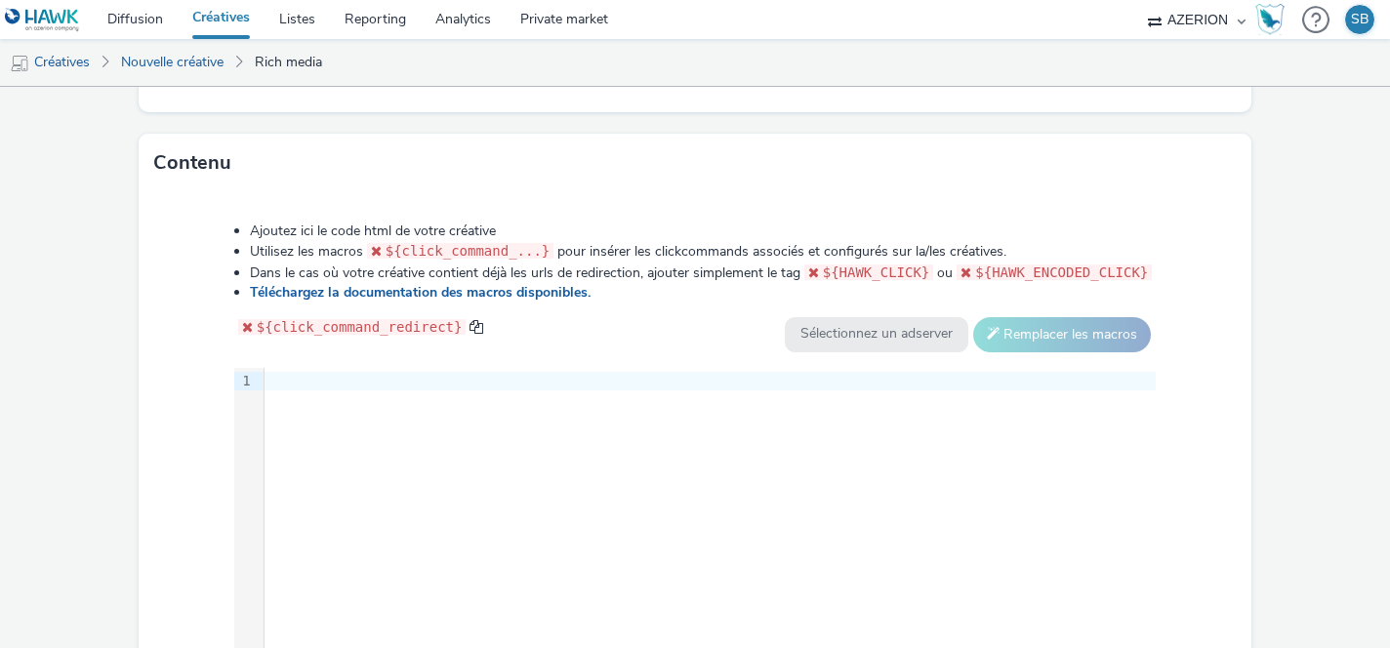
scroll to position [938, 0]
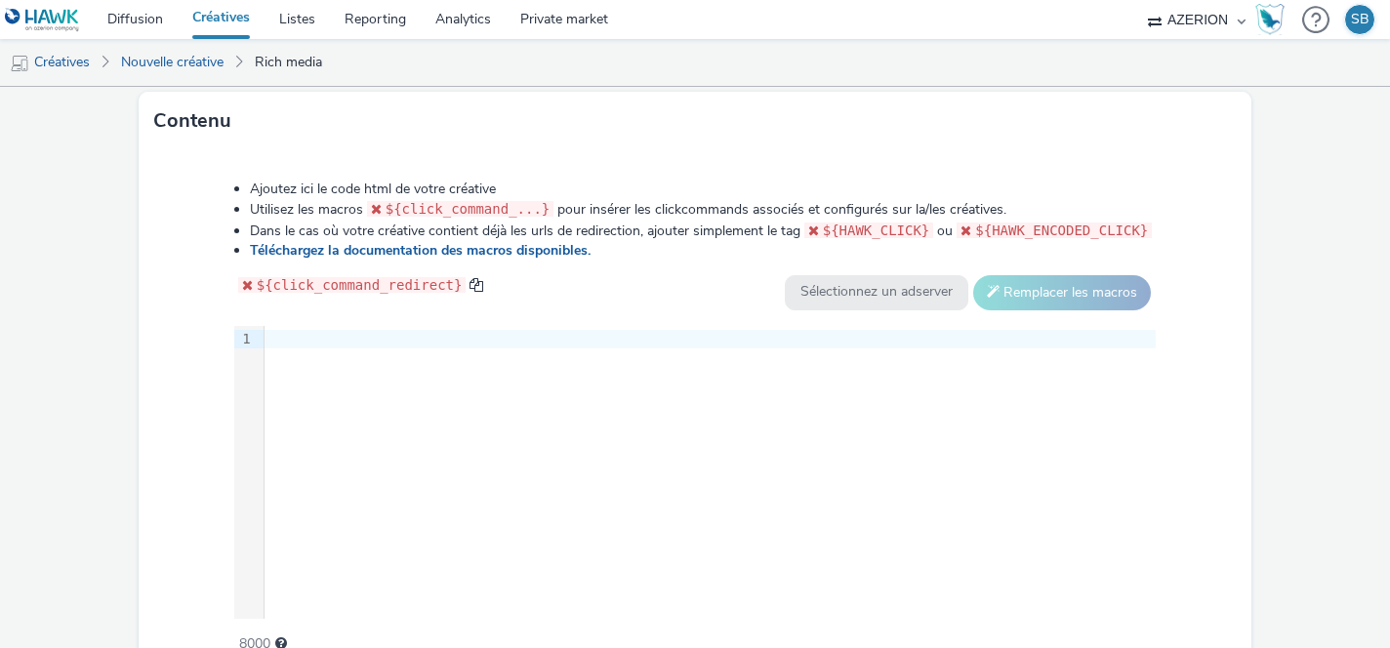
click at [360, 337] on div at bounding box center [710, 340] width 891 height 20
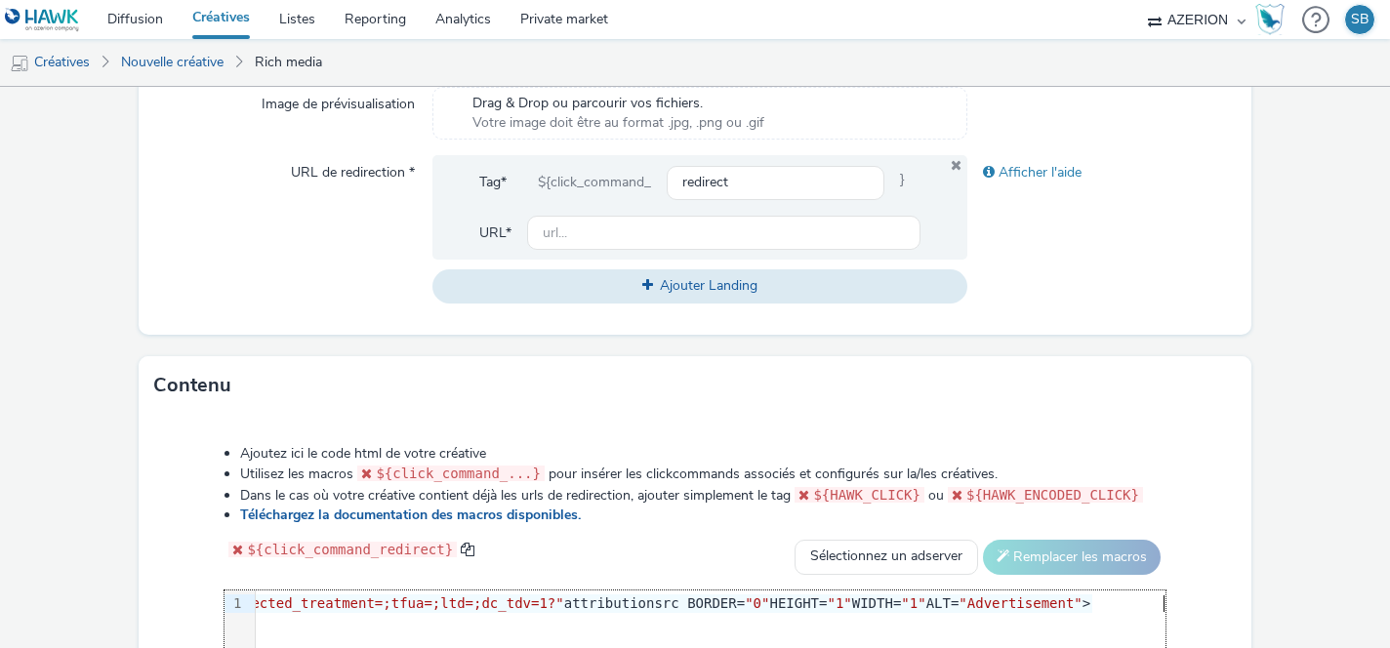
scroll to position [640, 0]
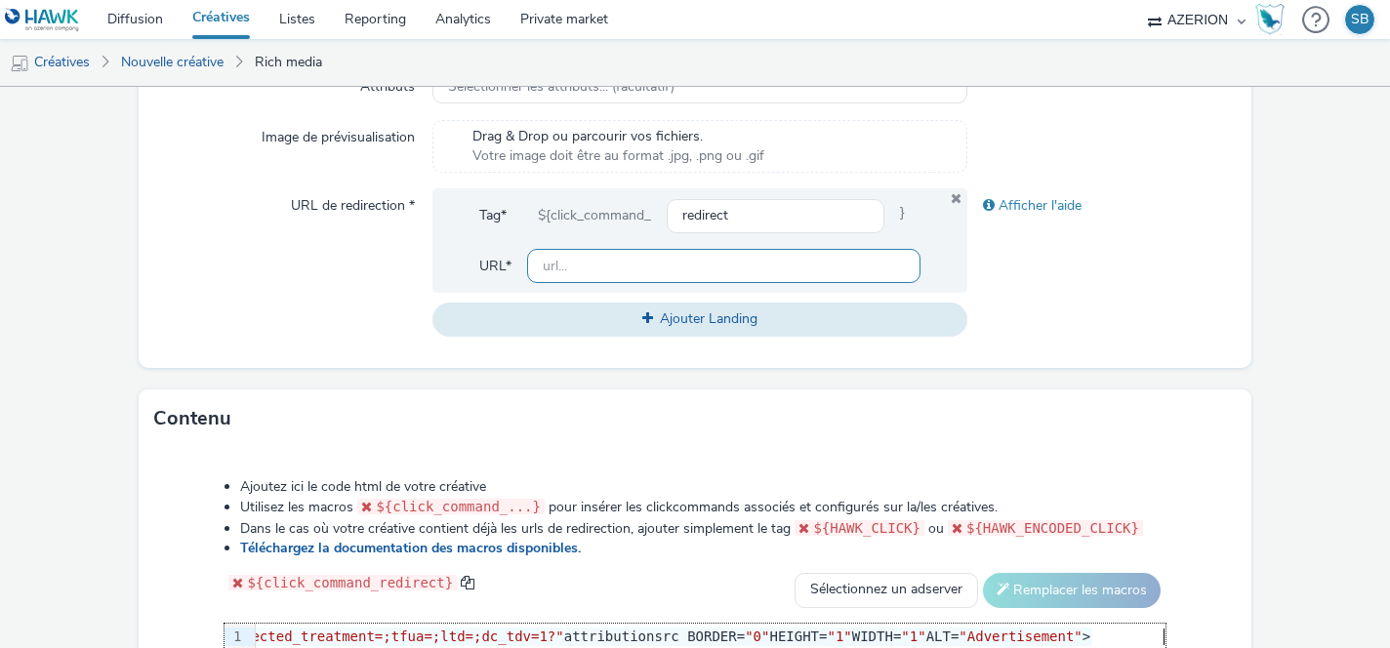
click at [554, 266] on input "text" at bounding box center [724, 266] width 394 height 34
paste input "https://ad.doubleclick.net/ddm/trackclk/N1237753.3898982AZERION/B33828922.42722…"
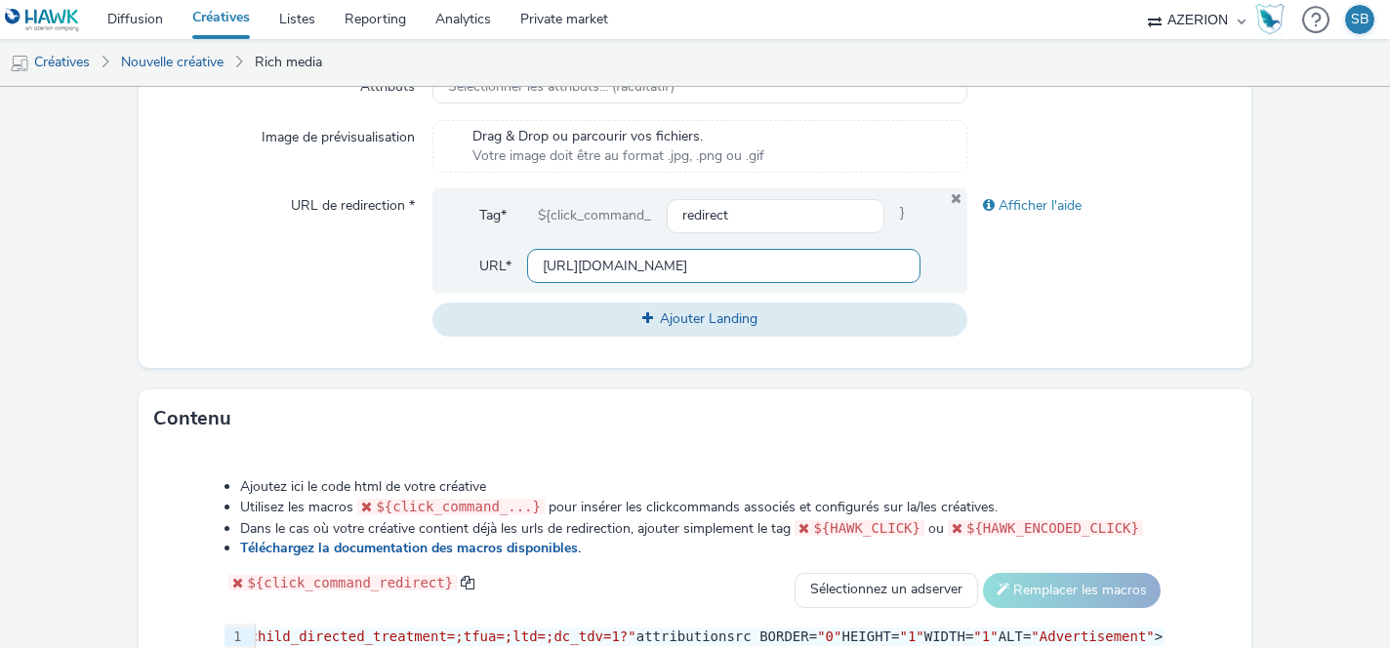
scroll to position [0, 950]
type input "https://ad.doubleclick.net/ddm/trackclk/N1237753.3898982AZERION/B33828922.42722…"
click at [251, 294] on div "URL de redirection *" at bounding box center [292, 261] width 277 height 147
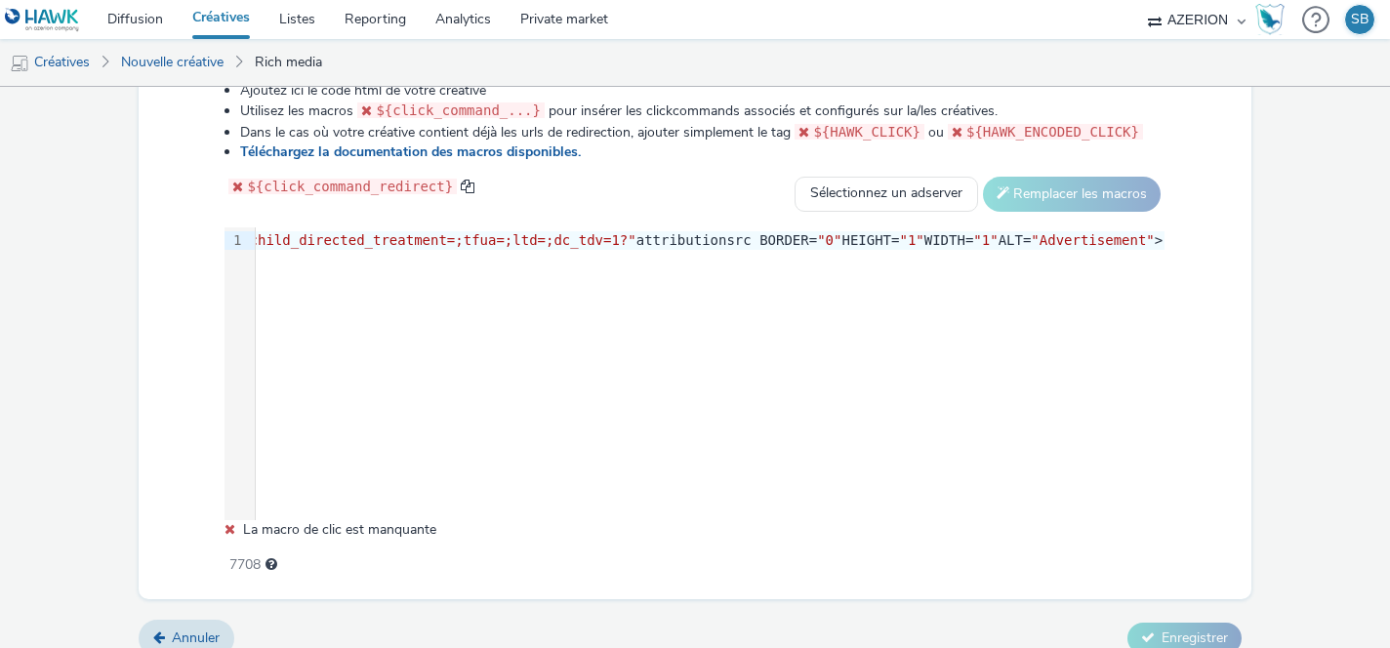
scroll to position [1035, 0]
click at [271, 259] on div "9 1 › <IMG SRC= "https://ad.doubleclick.net/ddm/trackimp/N1237753.3898982AZERIO…" at bounding box center [694, 375] width 940 height 293
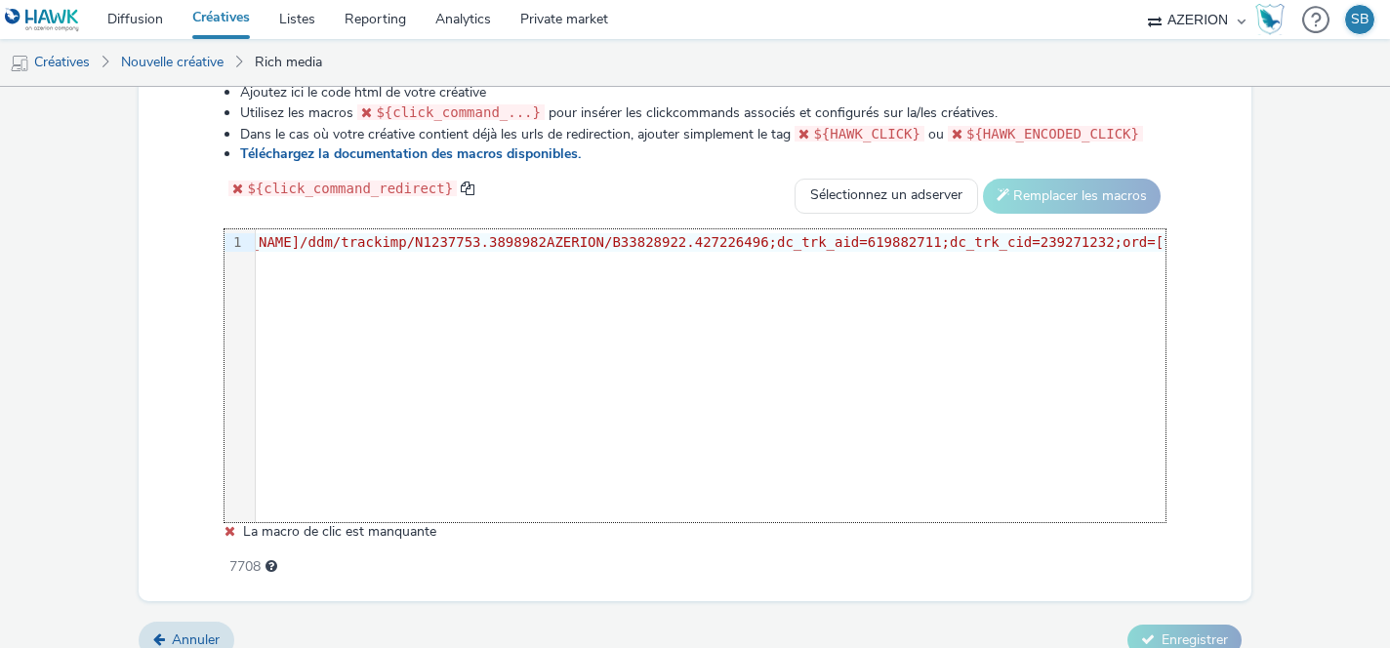
scroll to position [0, 0]
click at [296, 258] on div "9 1 › <IMG SRC= "https://ad.doubleclick.net/ddm/trackimp/N1237753.3898982AZERIO…" at bounding box center [694, 375] width 940 height 293
click at [815, 366] on div "9 1 › <IMG SRC= "https://ad.doubleclick.net/ddm/trackimp/N1237753.3898982AZERIO…" at bounding box center [694, 375] width 940 height 293
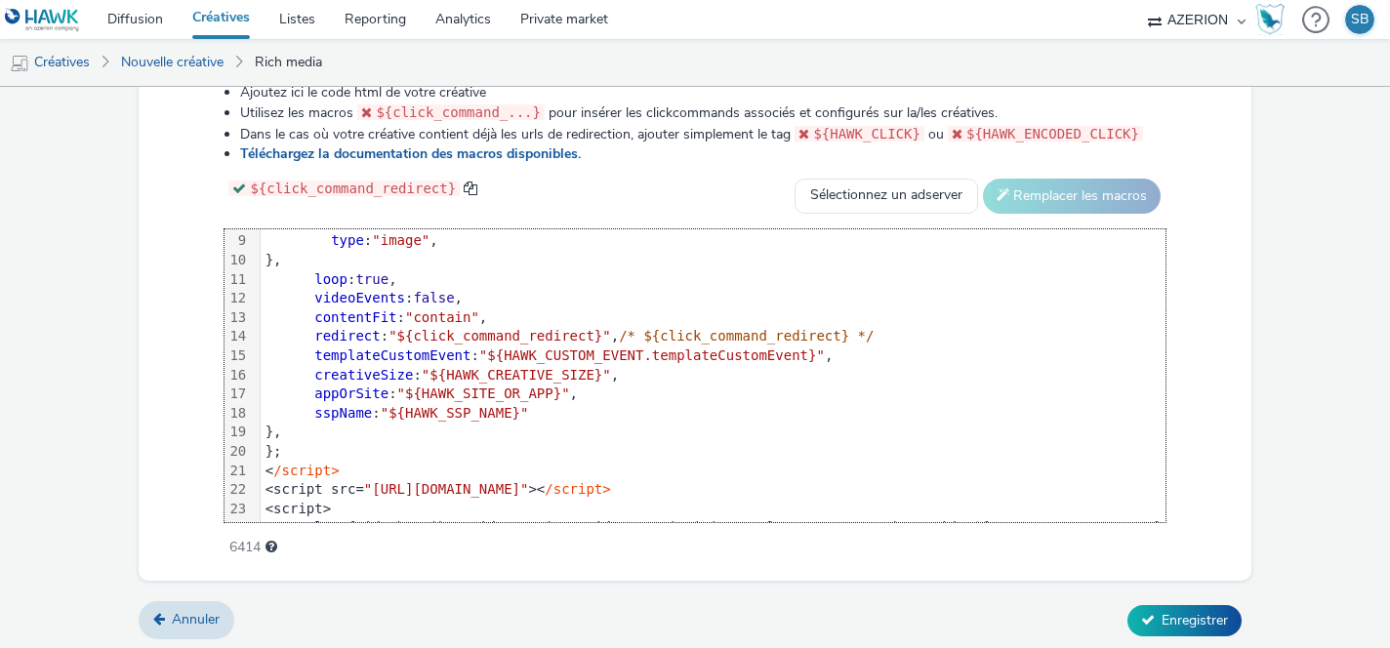
scroll to position [268, 1]
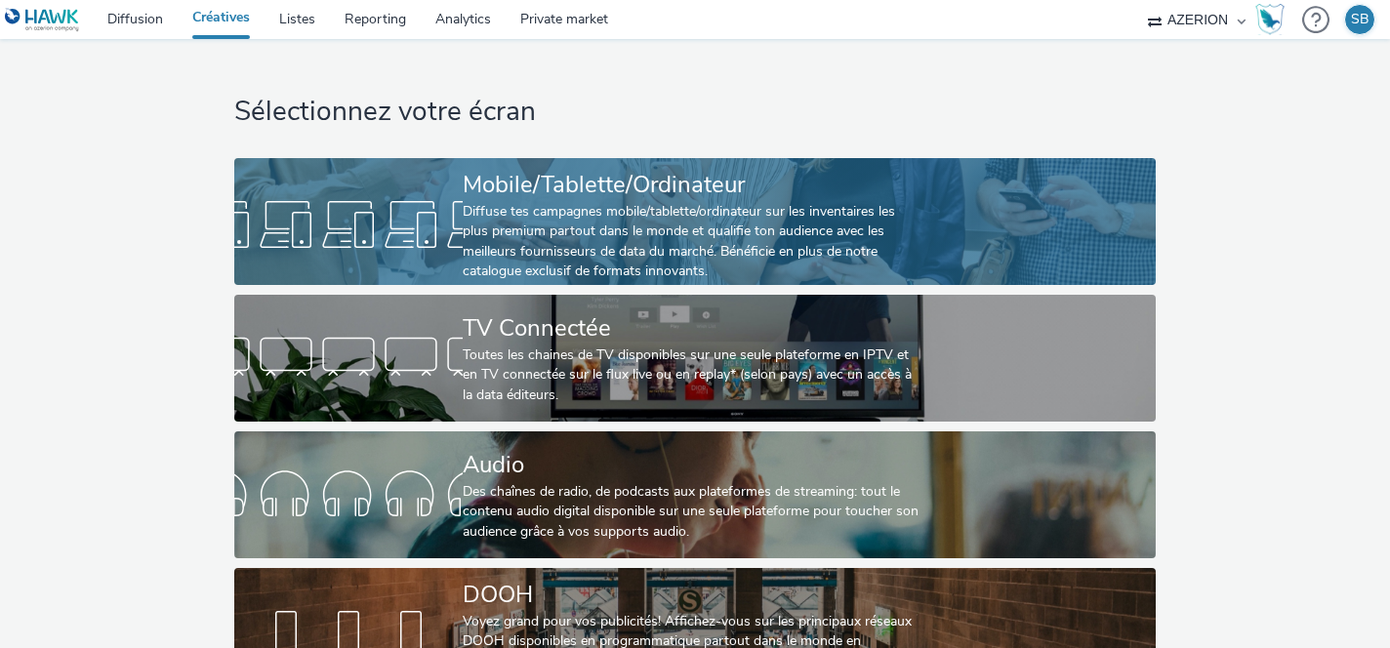
click at [486, 246] on div "Diffuse tes campagnes mobile/tablette/ordinateur sur les inventaires les plus p…" at bounding box center [691, 242] width 457 height 80
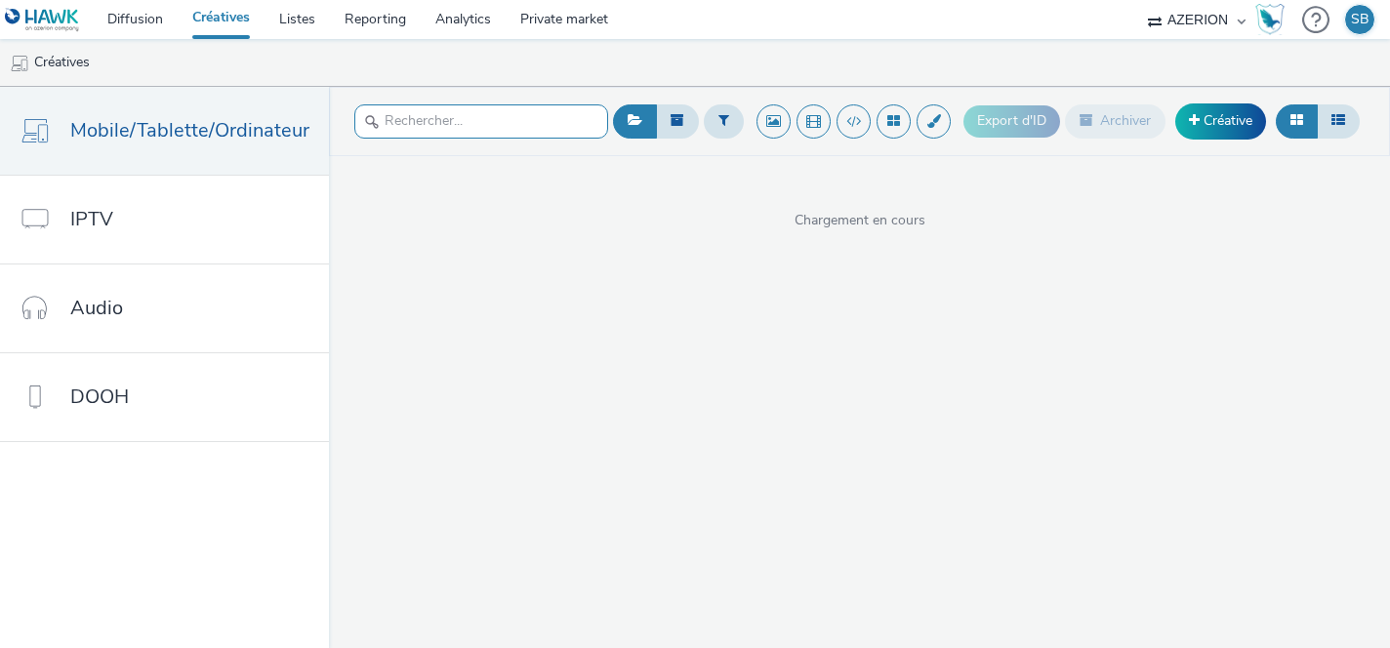
click at [521, 127] on input "text" at bounding box center [481, 121] width 254 height 34
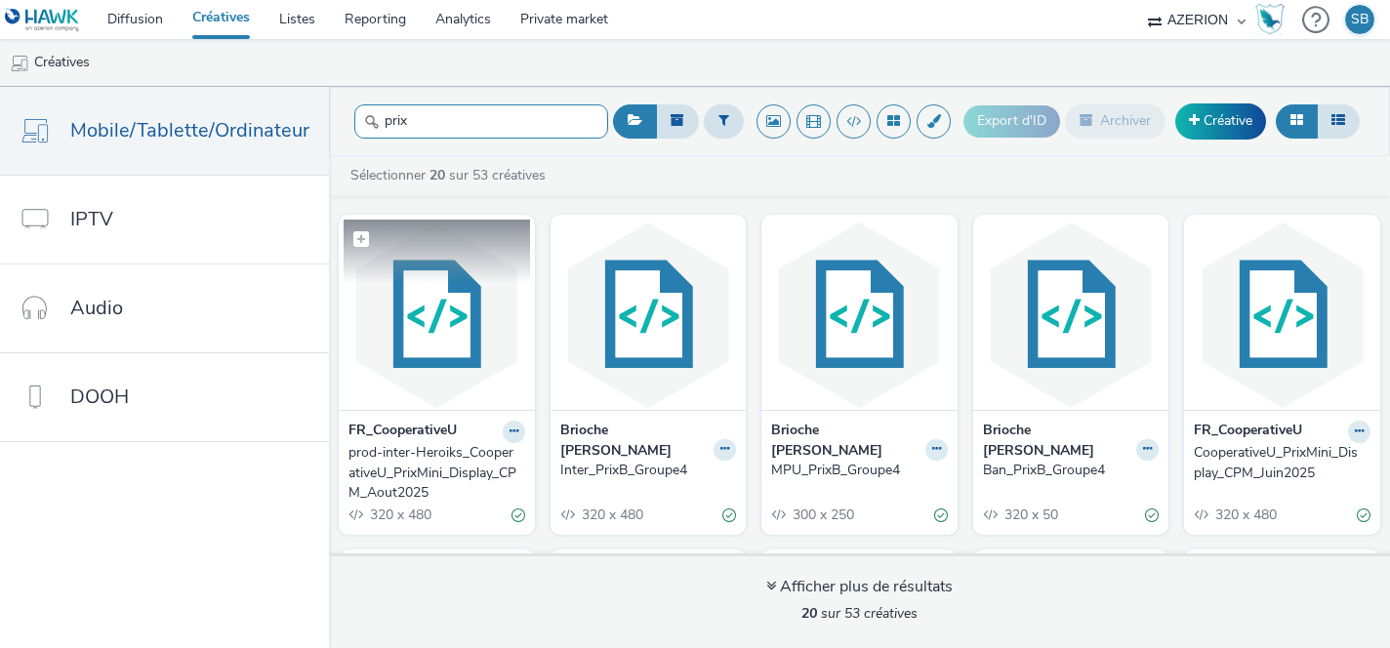
type input "prix"
click at [437, 327] on img at bounding box center [437, 315] width 186 height 190
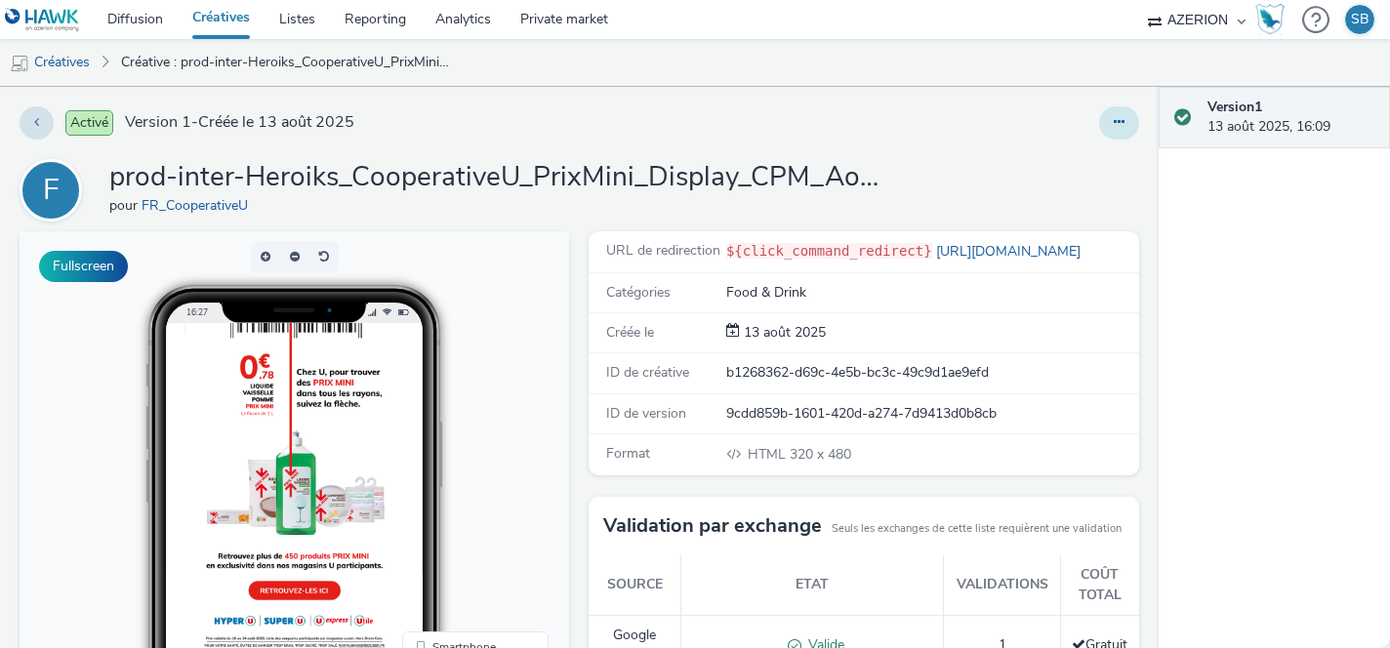
click at [1129, 115] on button at bounding box center [1119, 122] width 40 height 33
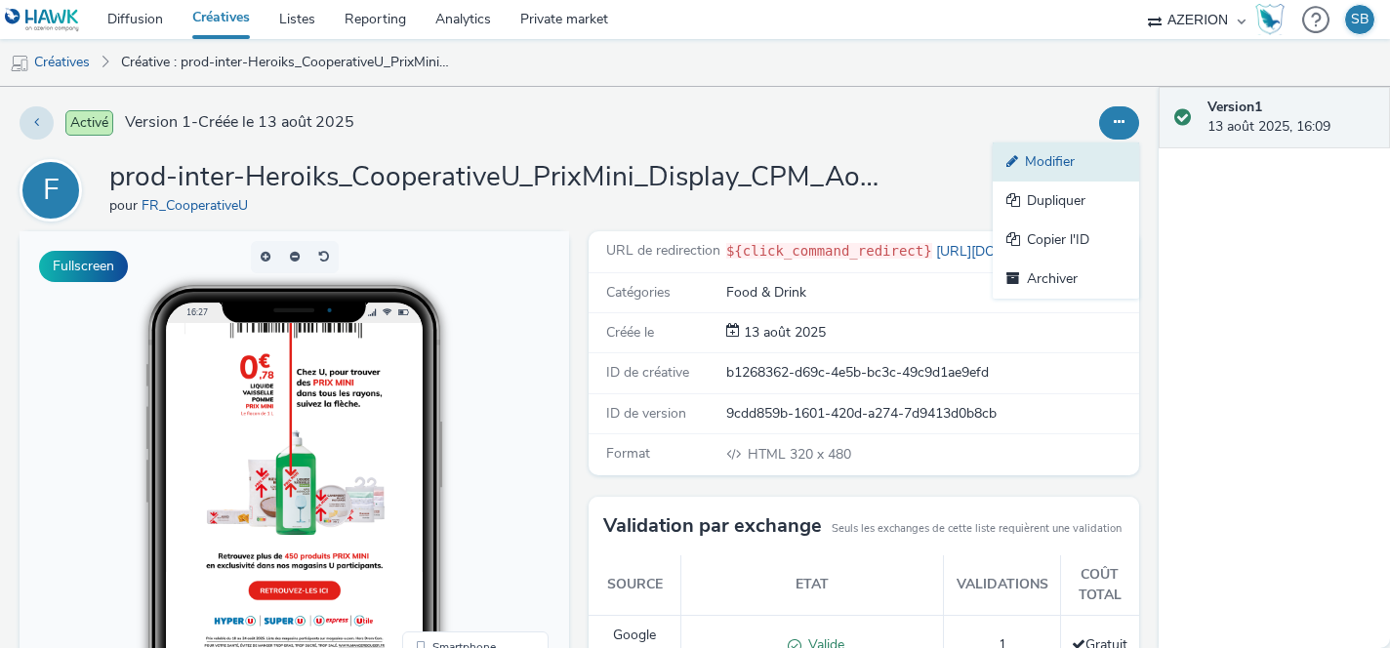
click at [1089, 150] on link "Modifier" at bounding box center [1066, 162] width 146 height 39
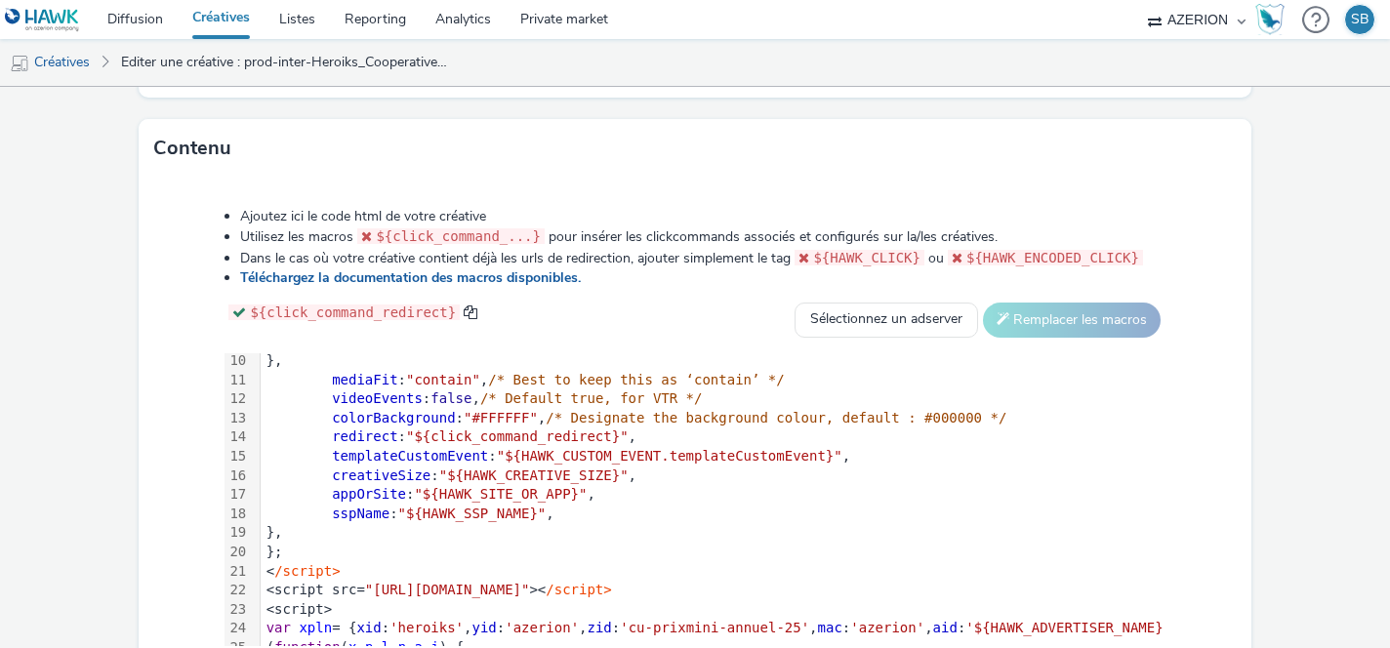
scroll to position [307, 0]
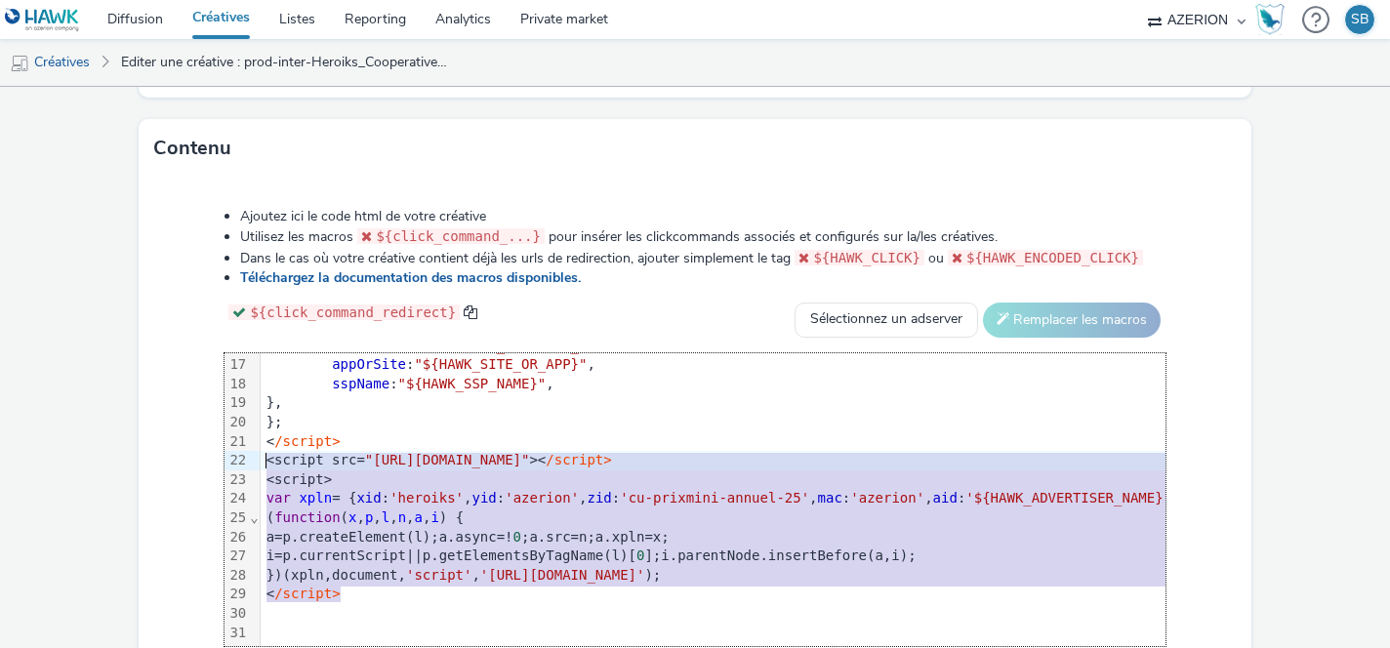
drag, startPoint x: 351, startPoint y: 592, endPoint x: 265, endPoint y: 459, distance: 159.5
copy div "<script src= "[URL][DOMAIN_NAME]" >< /script> <script> var xpln = { xid : 'hero…"
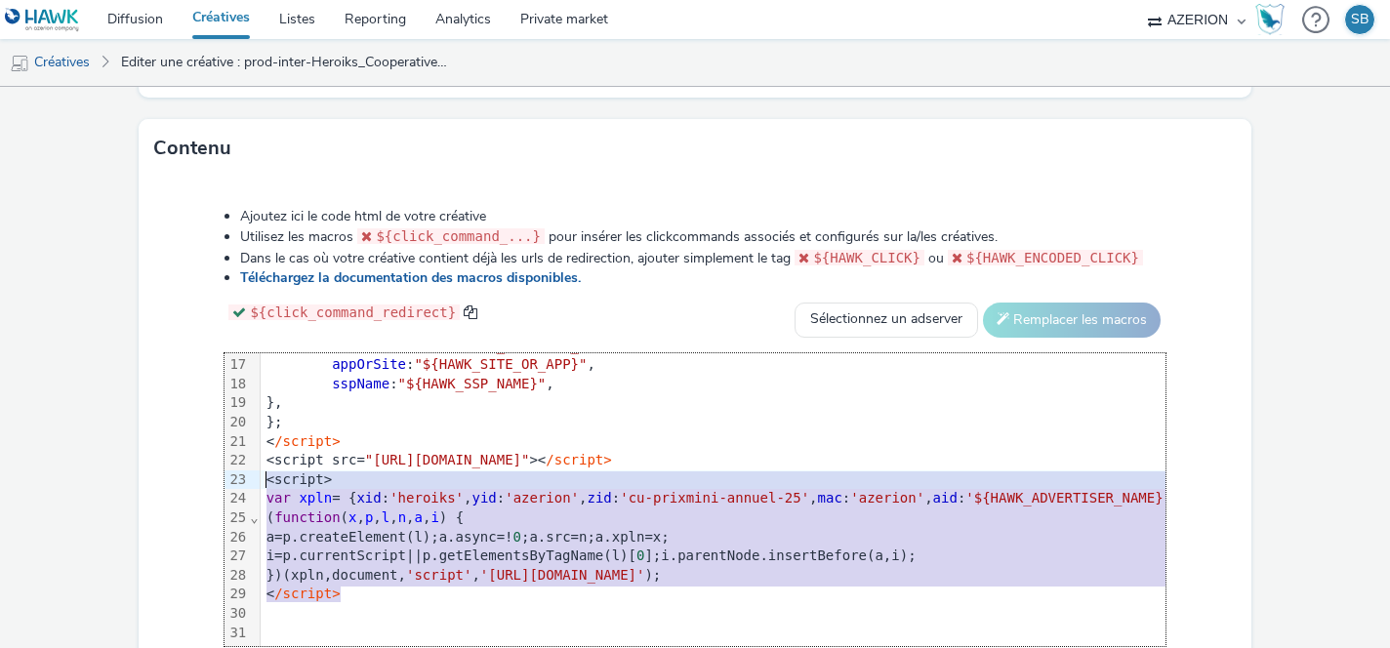
drag, startPoint x: 357, startPoint y: 591, endPoint x: 263, endPoint y: 471, distance: 152.9
copy div "<script> var xpln = { xid : 'heroiks' , yid : 'azerion' , zid : 'cu-prixmini-an…"
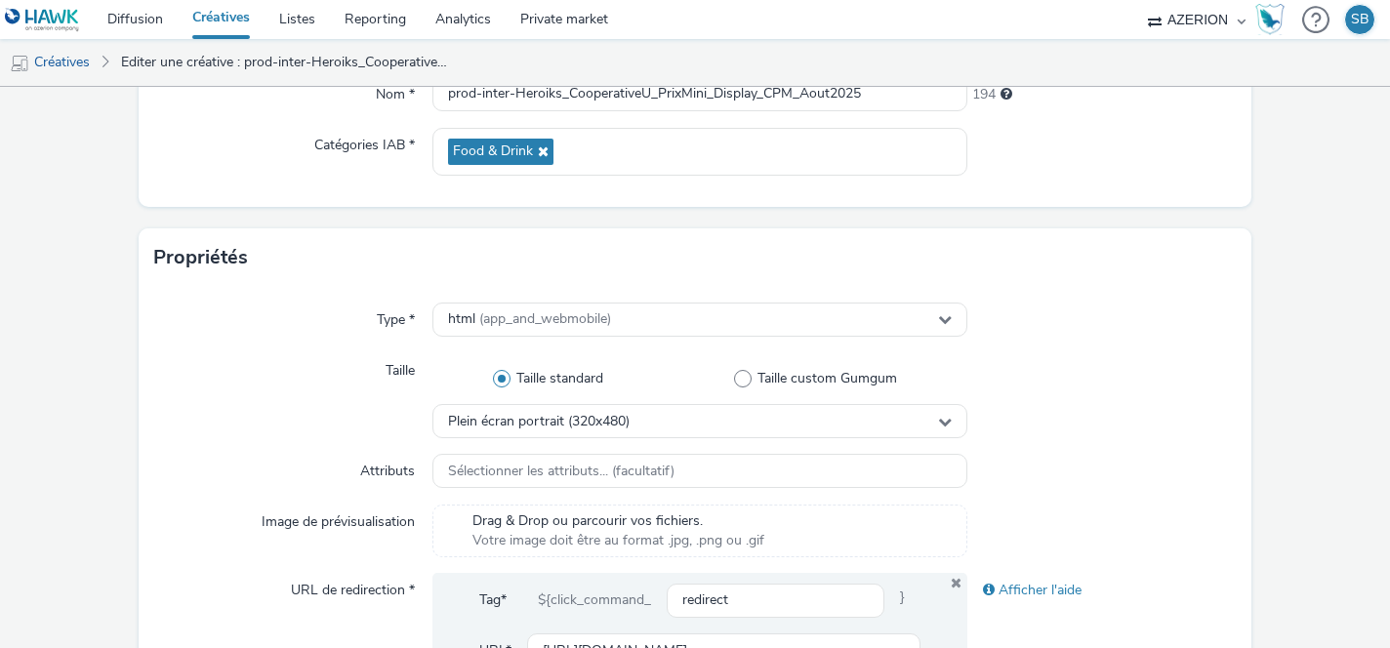
scroll to position [0, 0]
